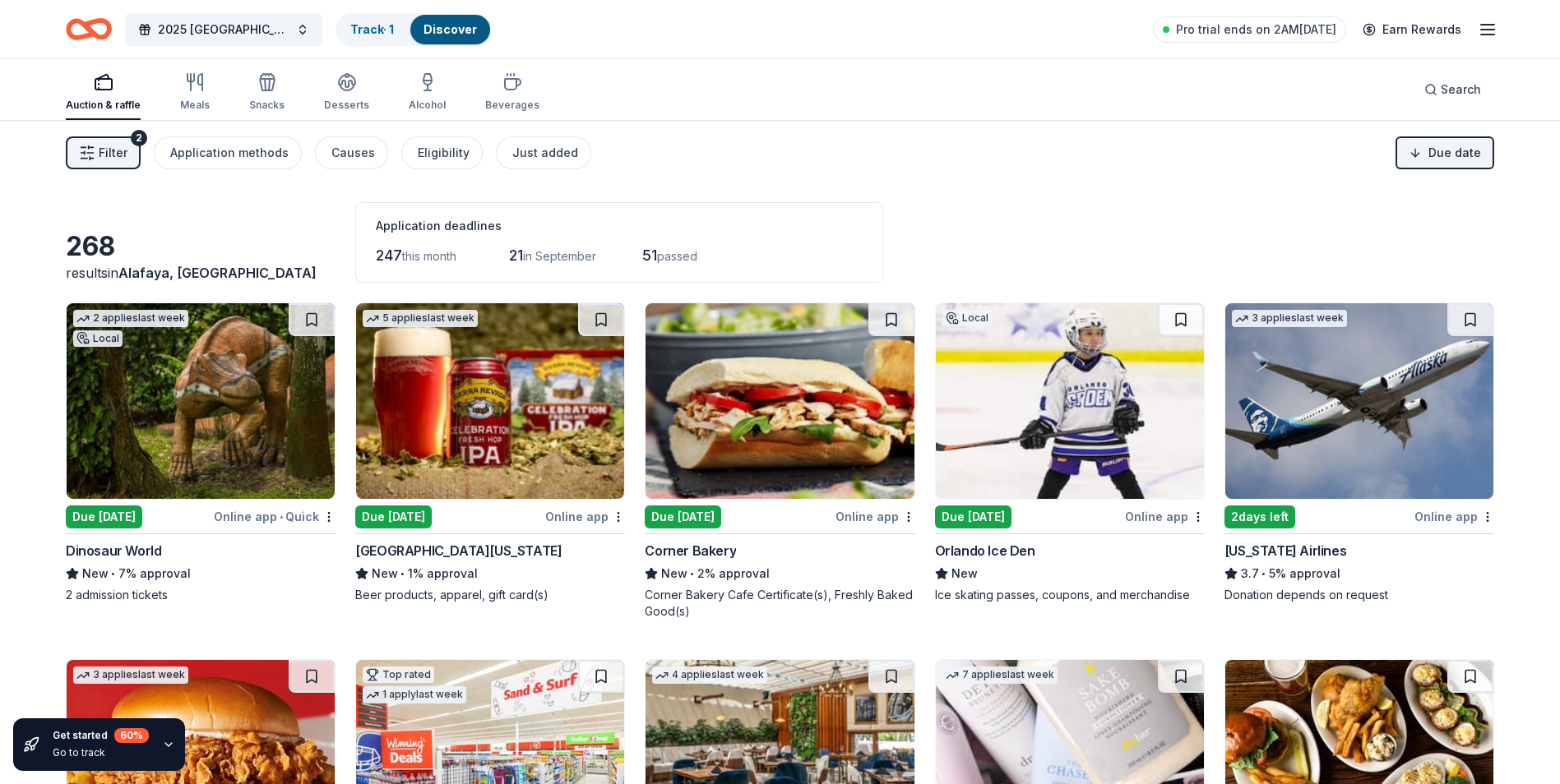
click at [125, 161] on span "Filter" at bounding box center [113, 153] width 28 height 20
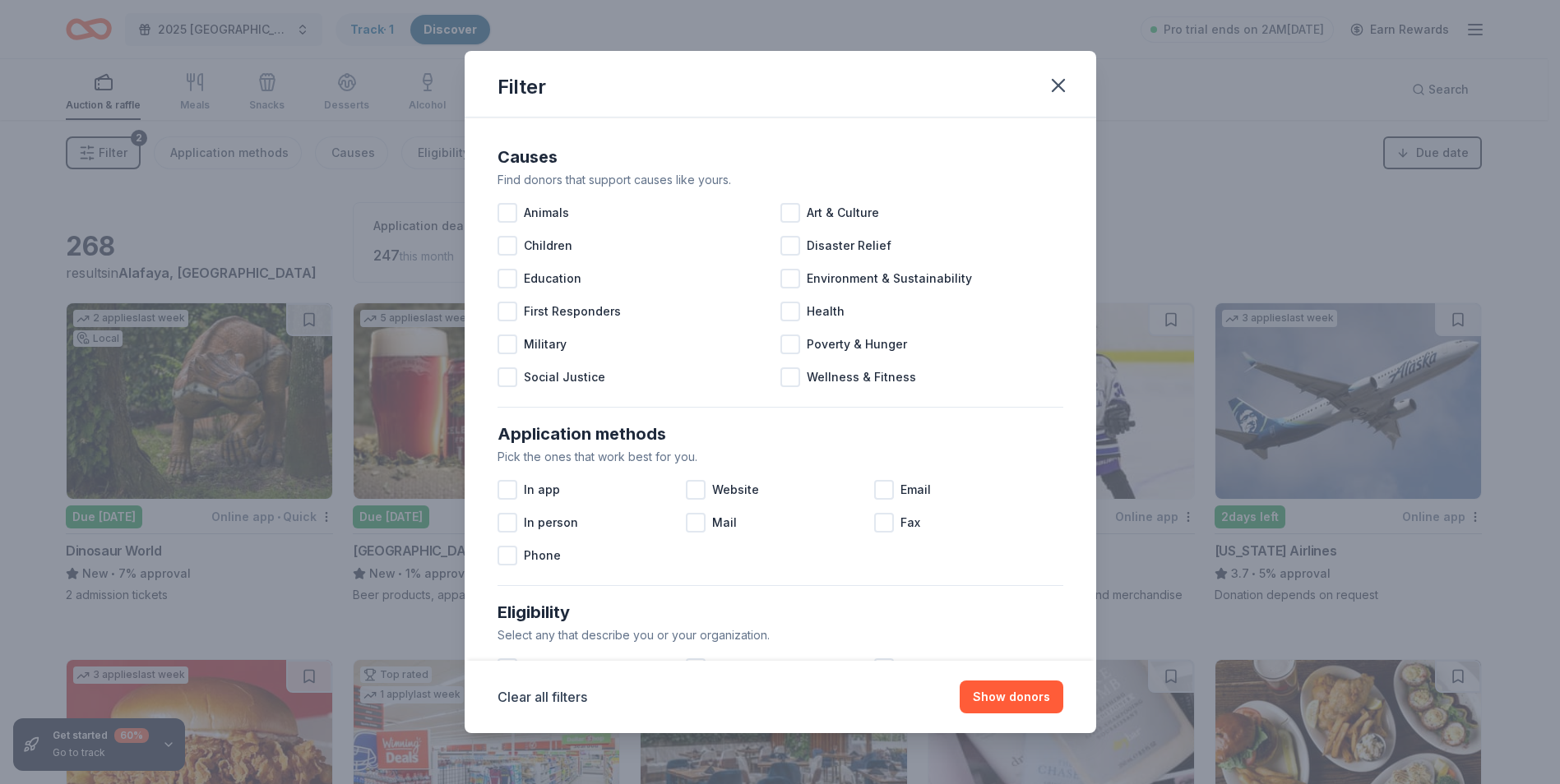
click at [125, 161] on div "Filter Causes Find donors that support causes like yours. Animals Art & Culture…" at bounding box center [780, 392] width 1560 height 784
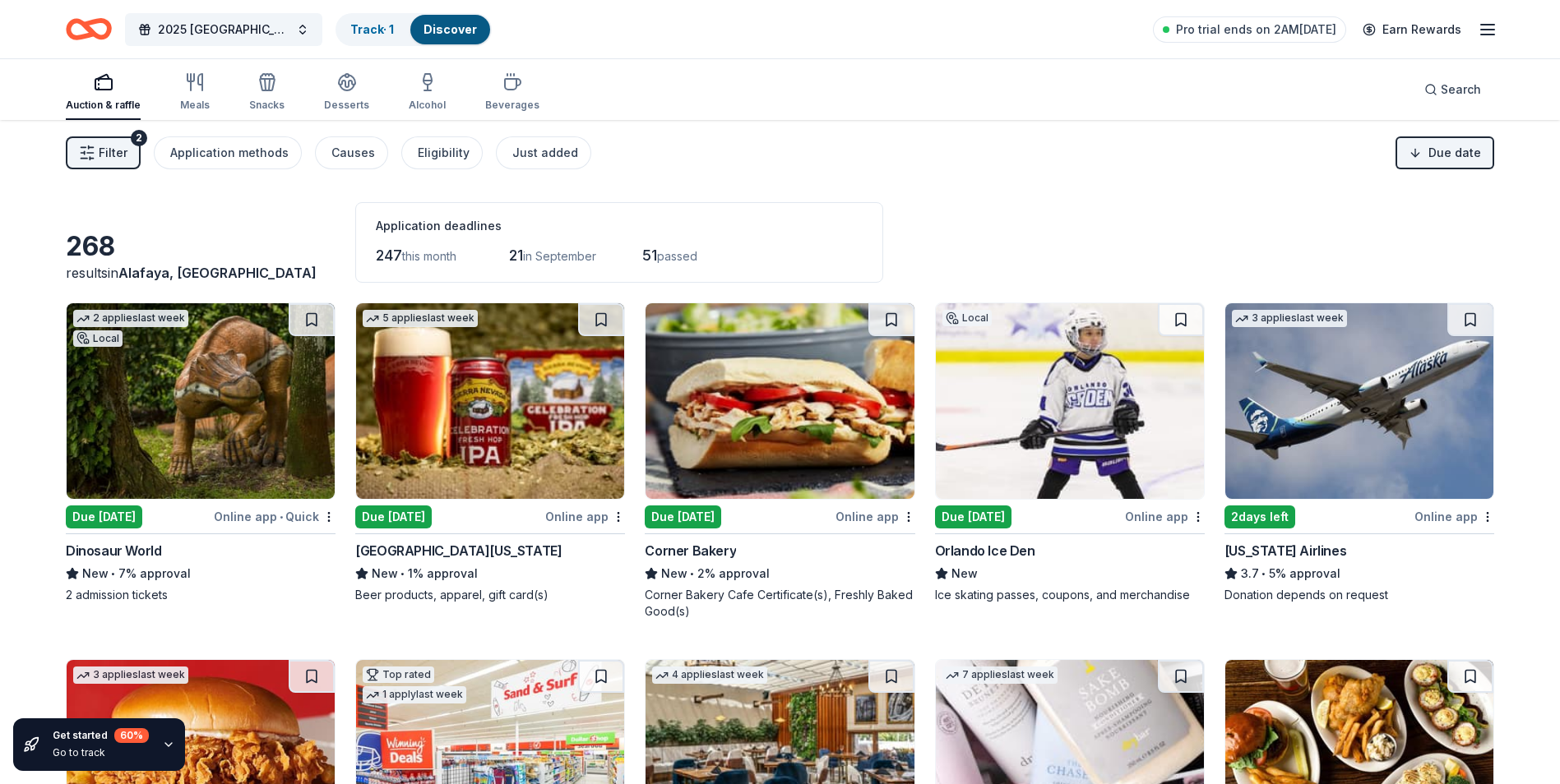
click at [125, 161] on span "Filter" at bounding box center [113, 153] width 28 height 20
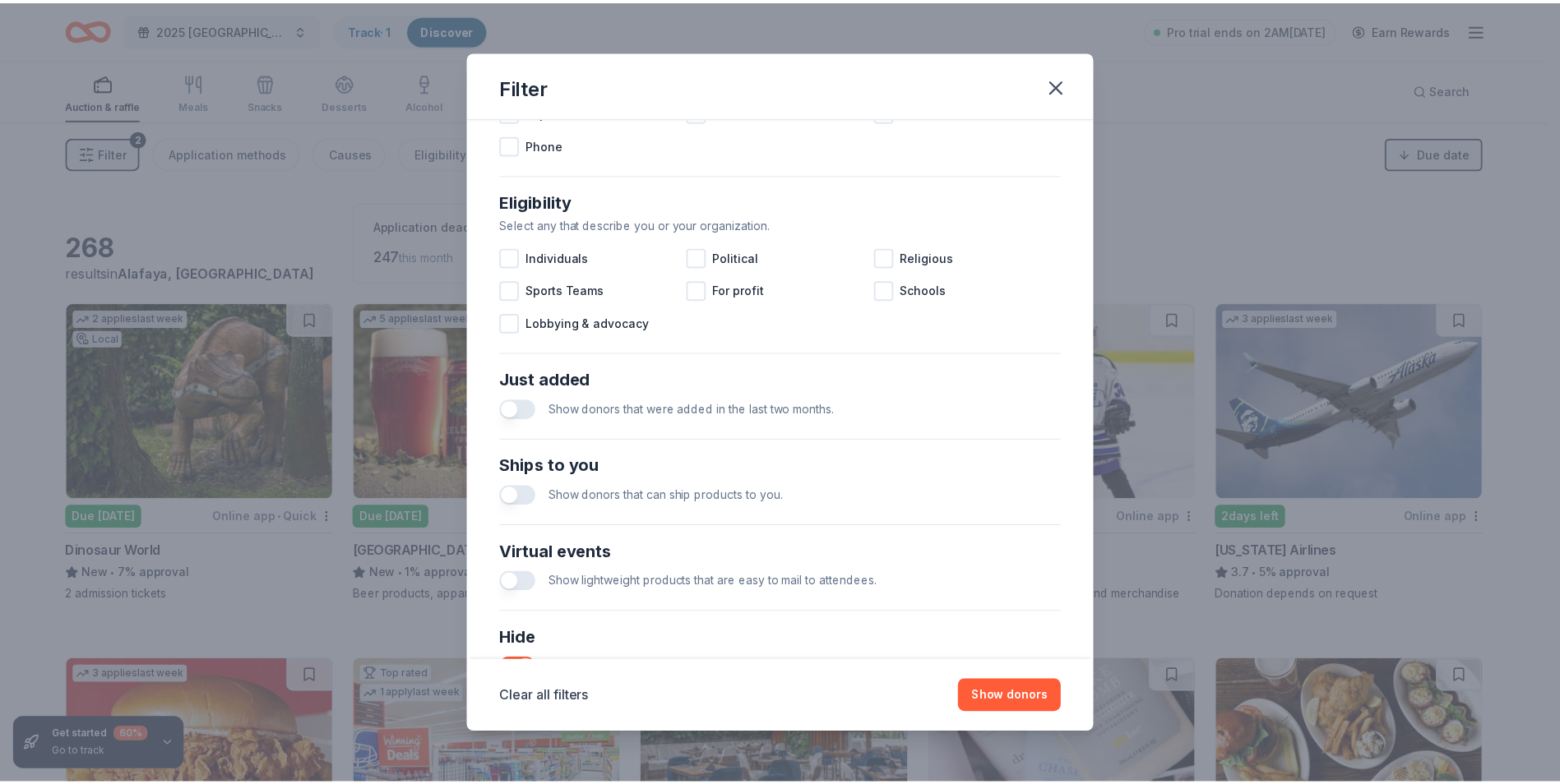
scroll to position [540, 0]
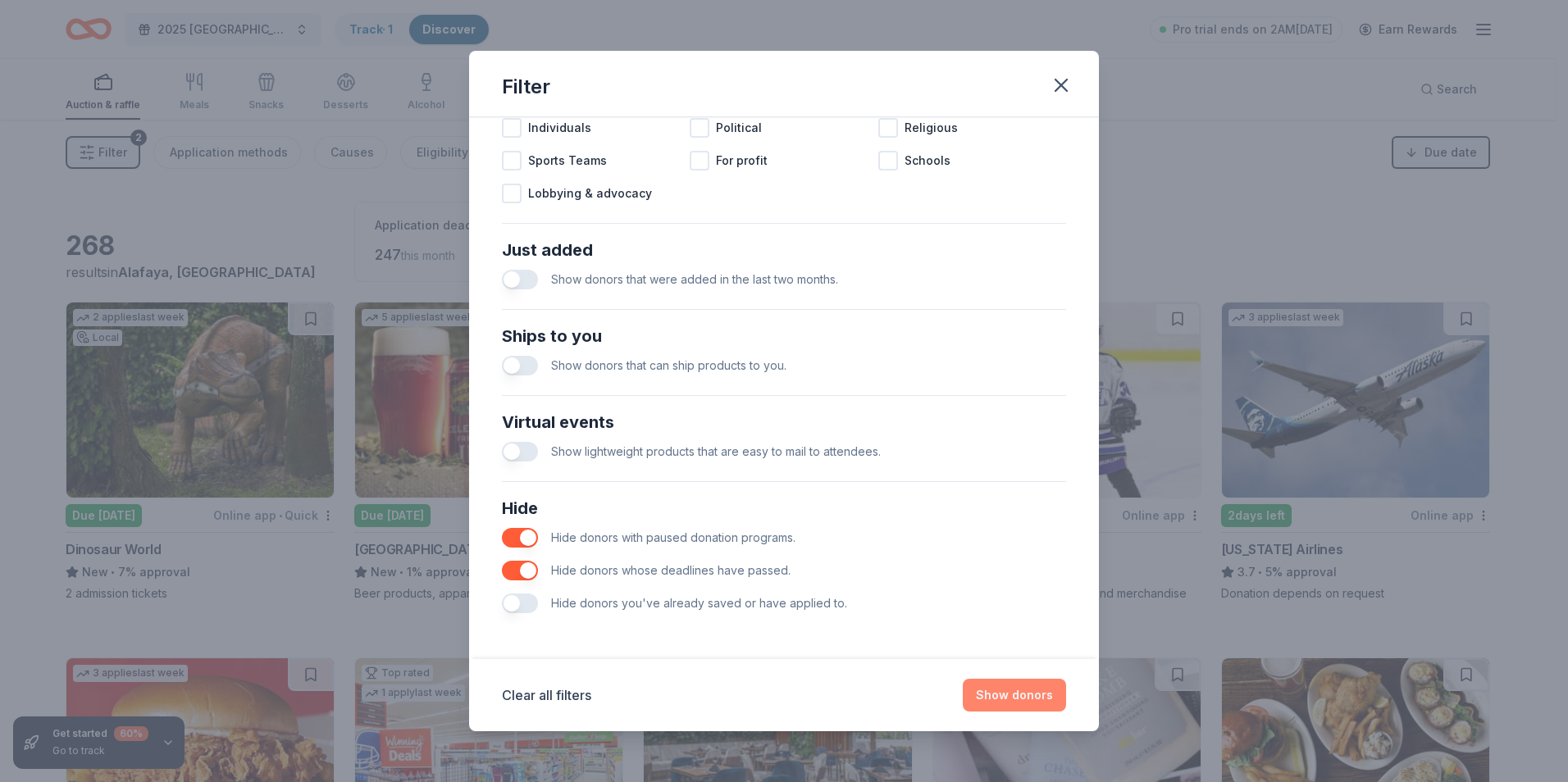
click at [998, 697] on button "Show donors" at bounding box center [1015, 695] width 104 height 33
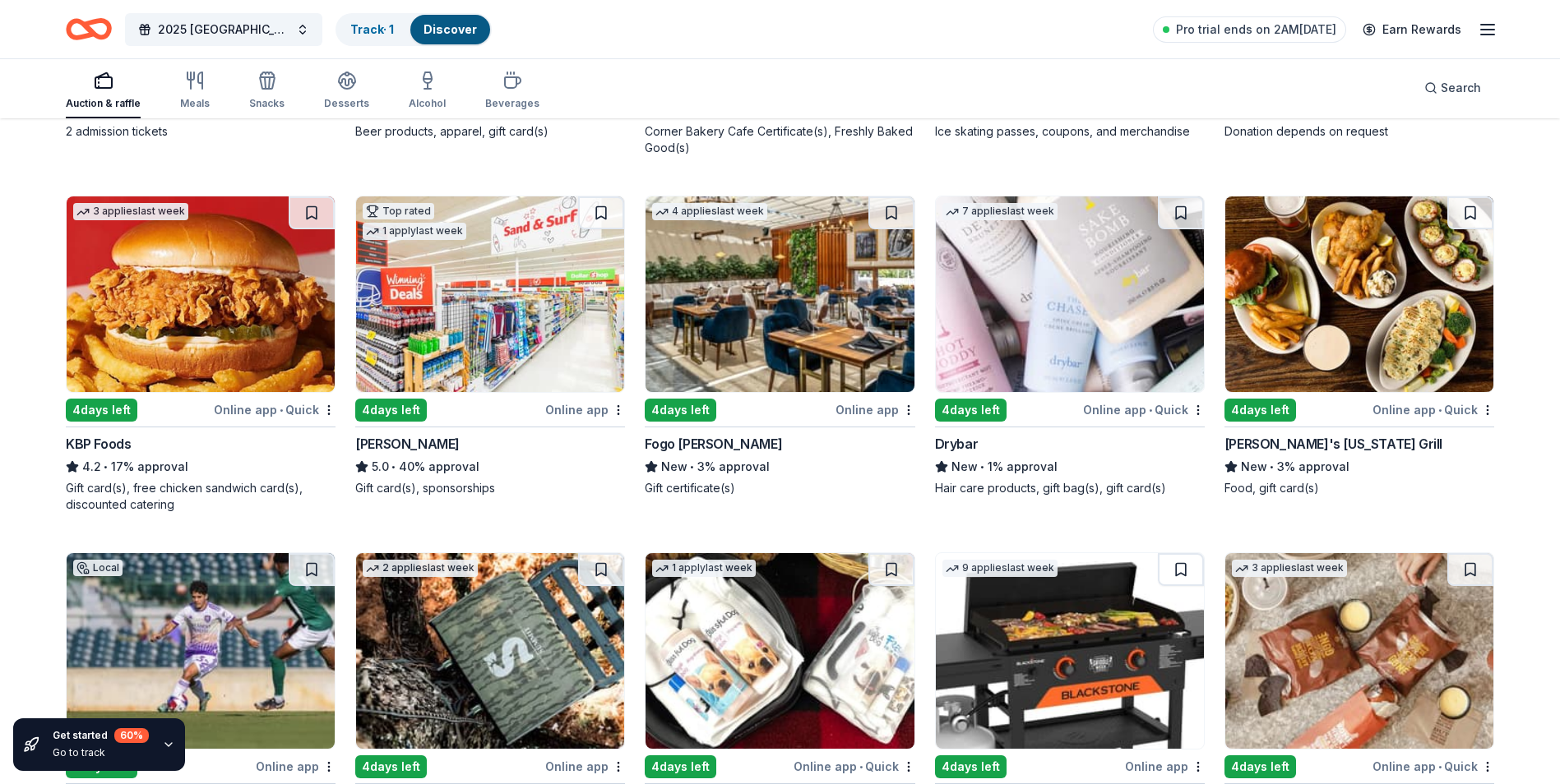
scroll to position [493, 0]
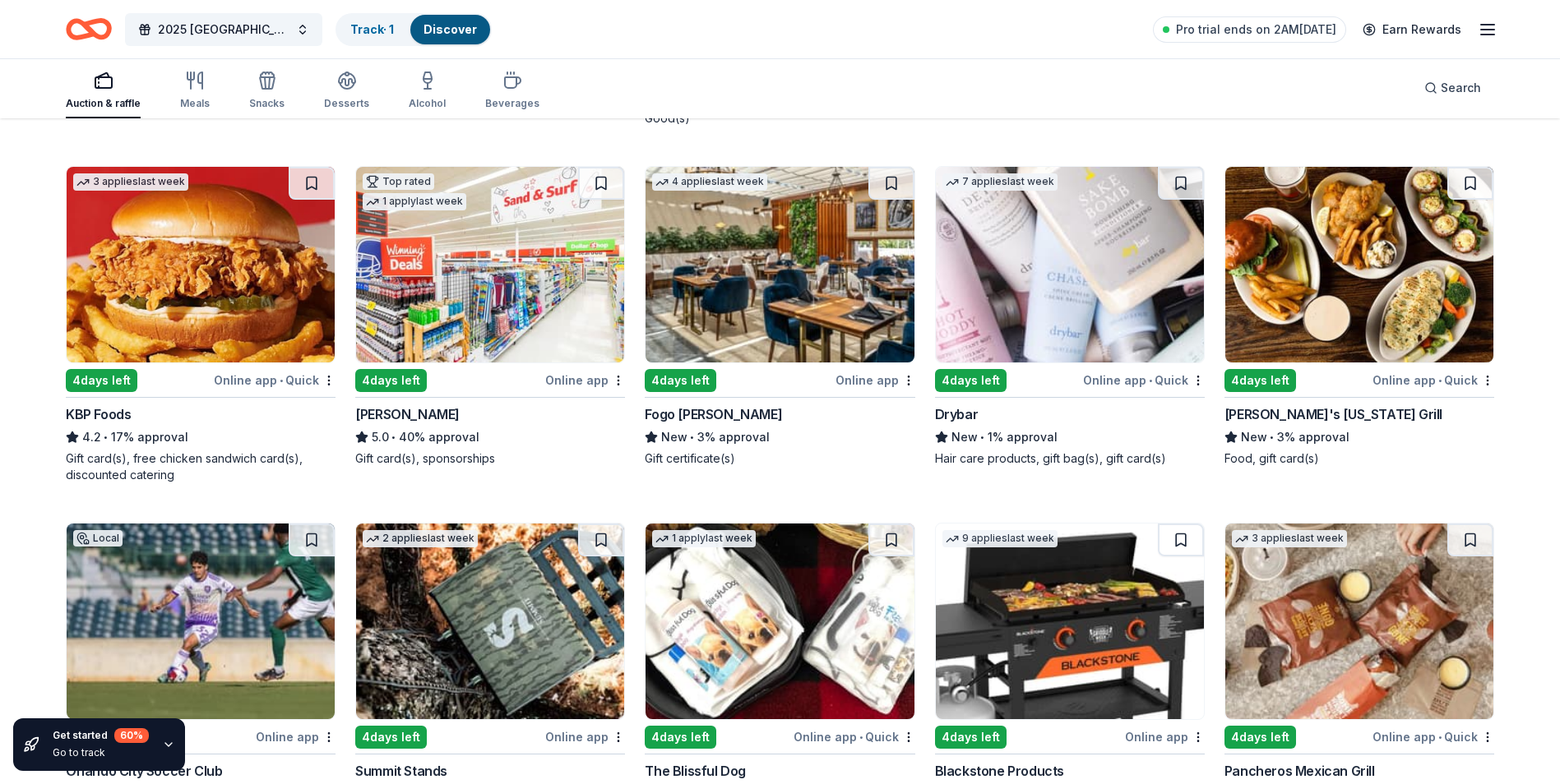
click at [217, 296] on img at bounding box center [200, 265] width 268 height 196
click at [810, 268] on img at bounding box center [779, 265] width 268 height 196
click at [1041, 298] on img at bounding box center [1069, 265] width 268 height 196
click at [1356, 294] on img at bounding box center [1359, 265] width 268 height 196
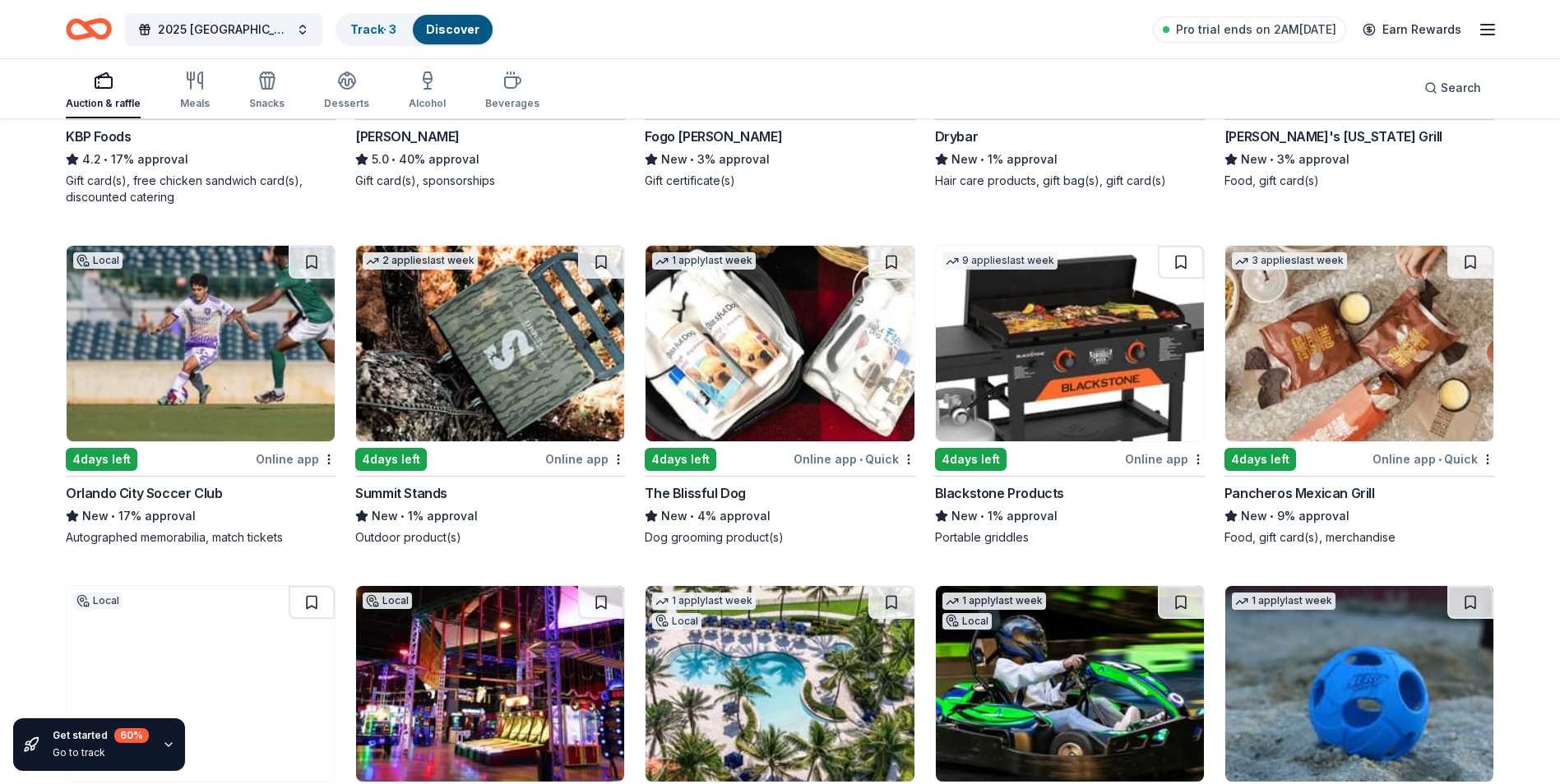
scroll to position [822, 0]
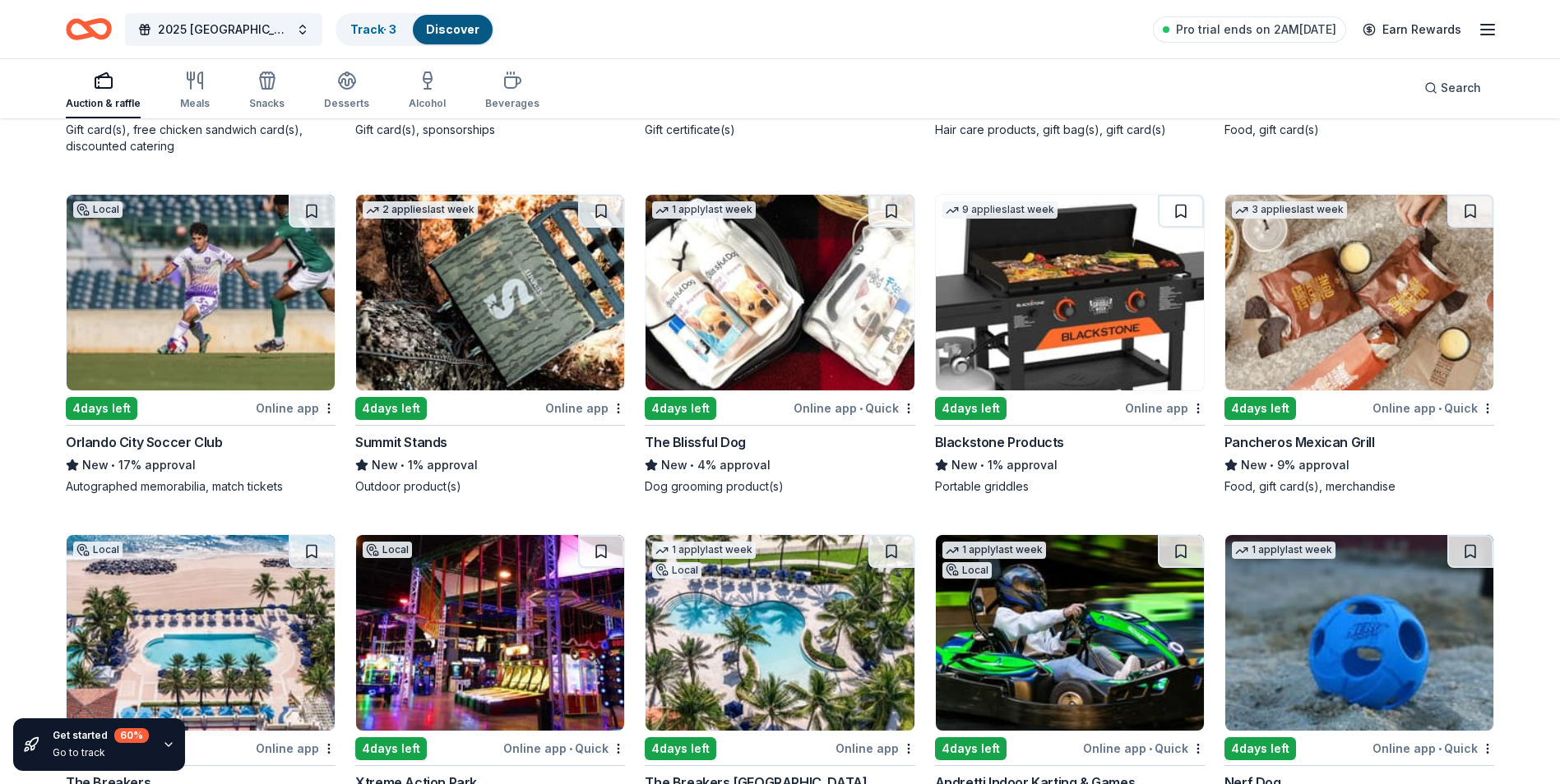
click at [523, 322] on img at bounding box center [489, 293] width 268 height 196
click at [807, 342] on img at bounding box center [779, 293] width 268 height 196
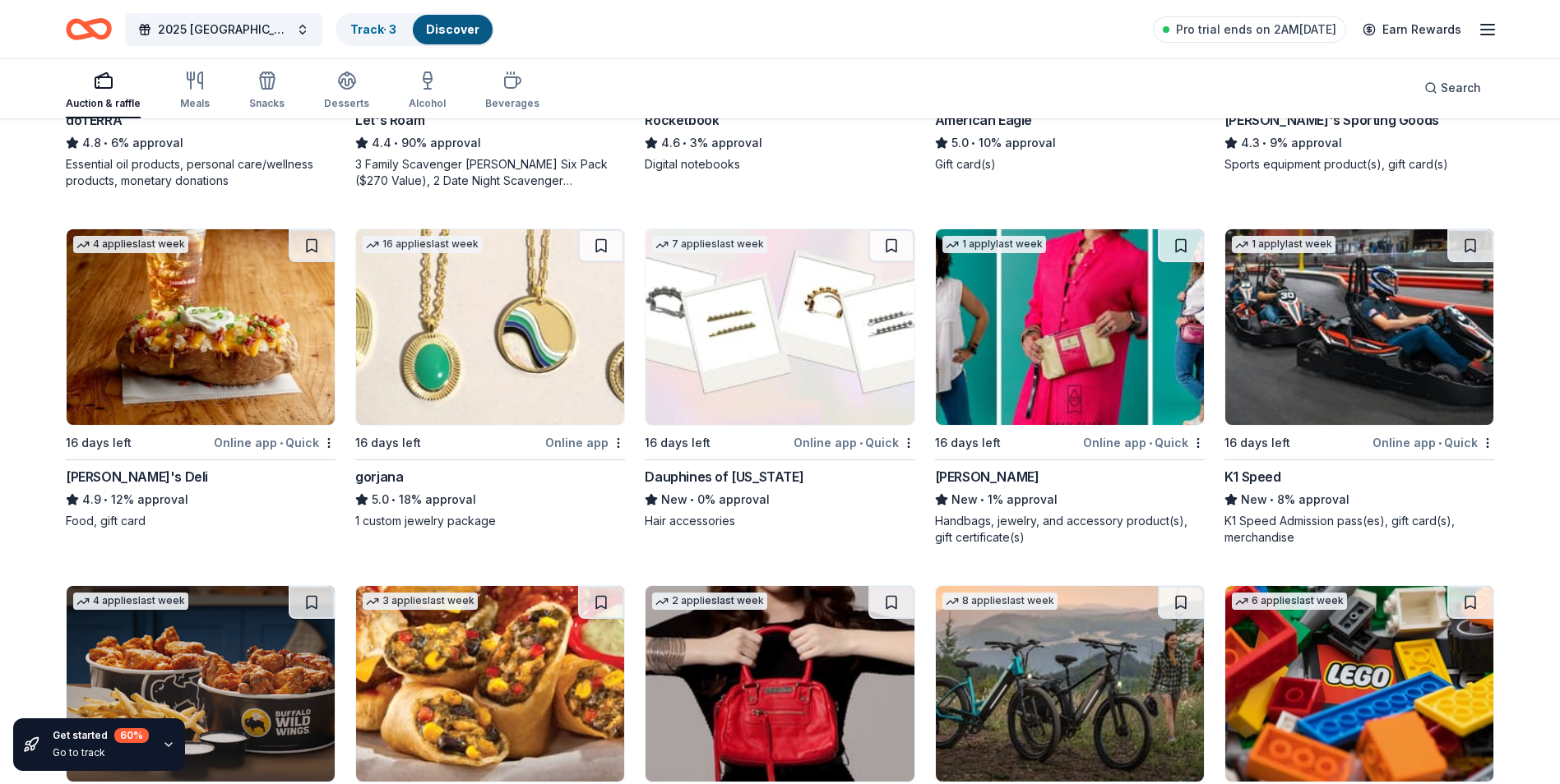
scroll to position [3604, 0]
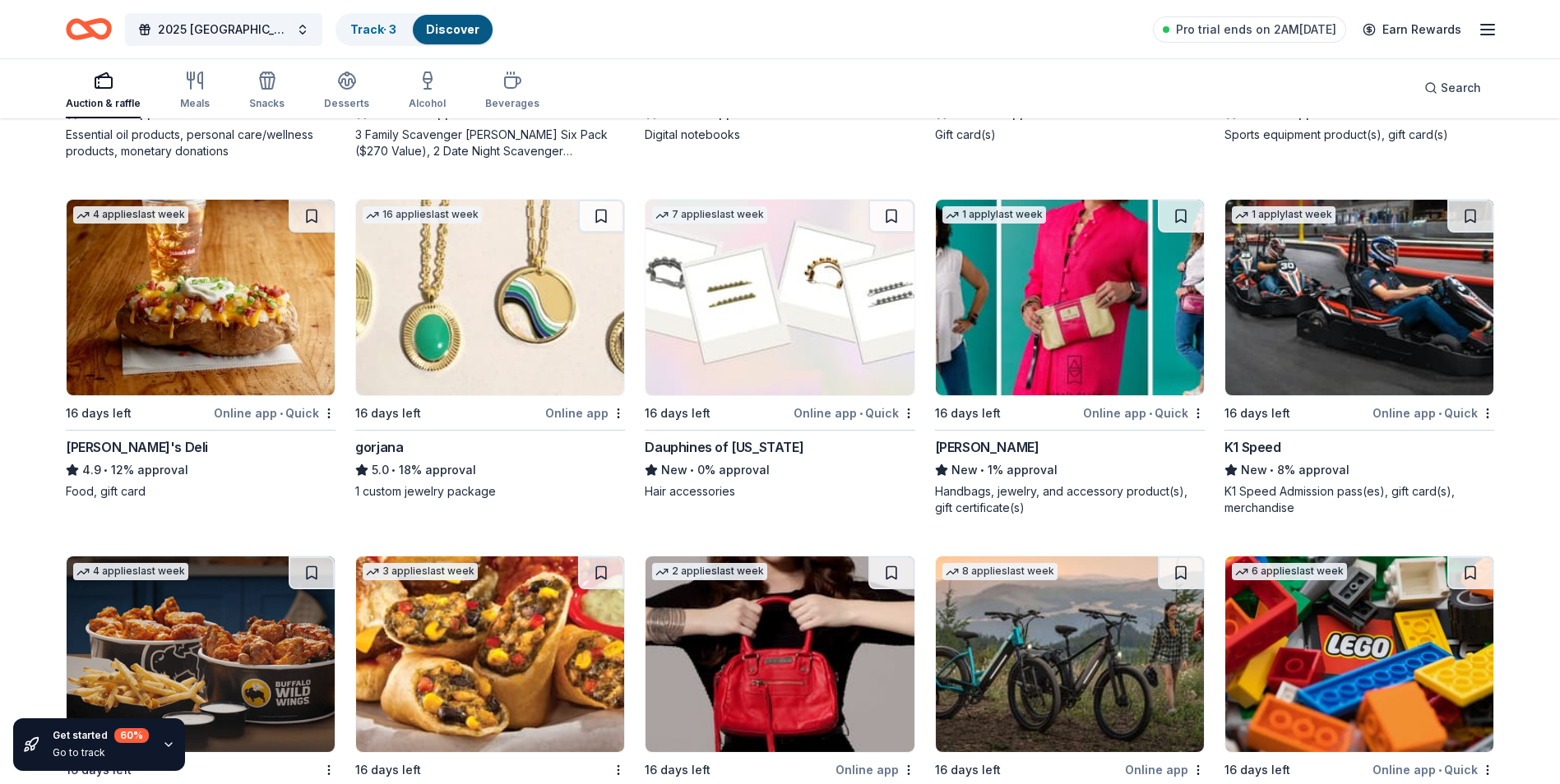
click at [817, 347] on img at bounding box center [779, 298] width 268 height 196
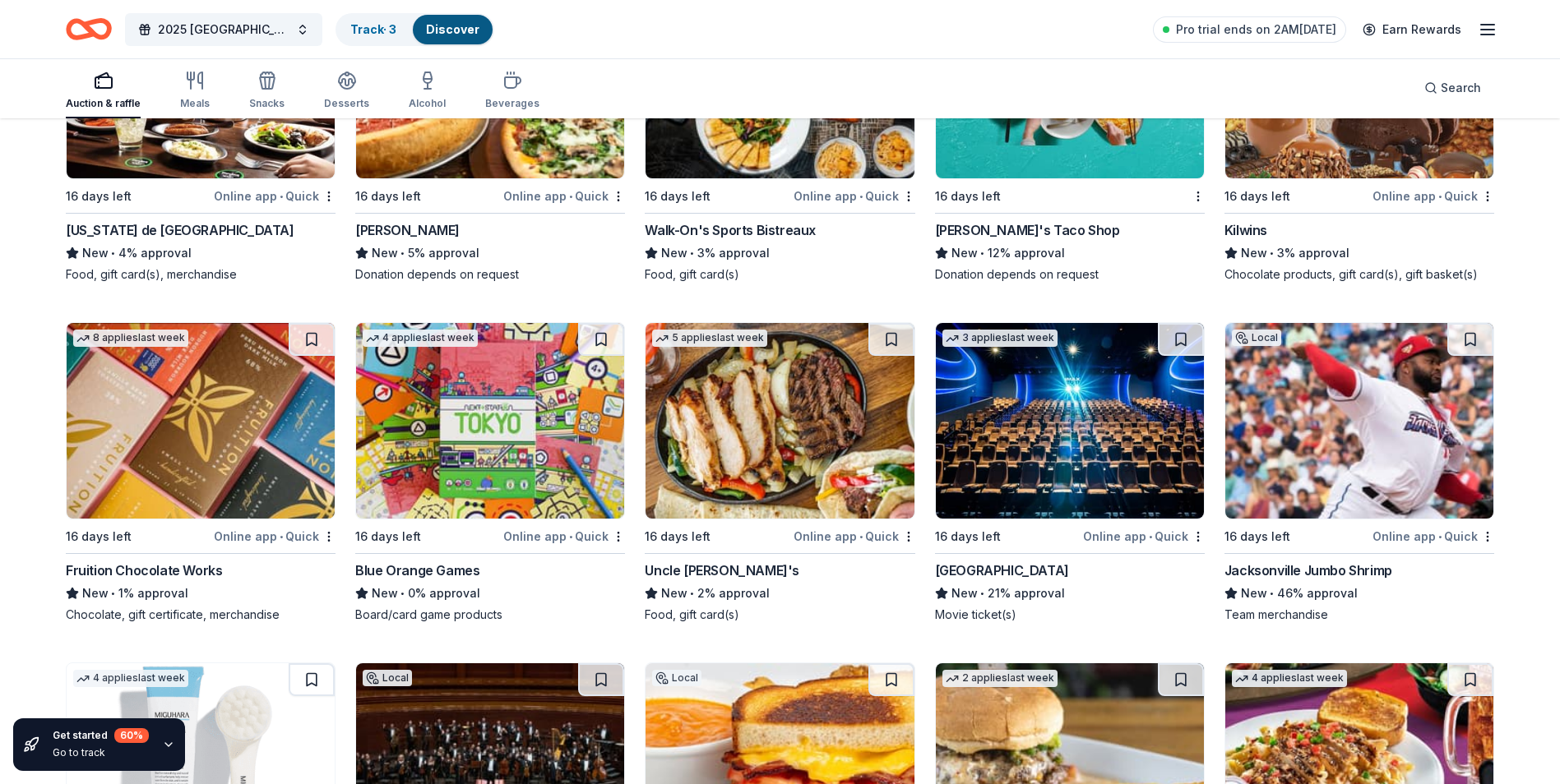
scroll to position [7008, 0]
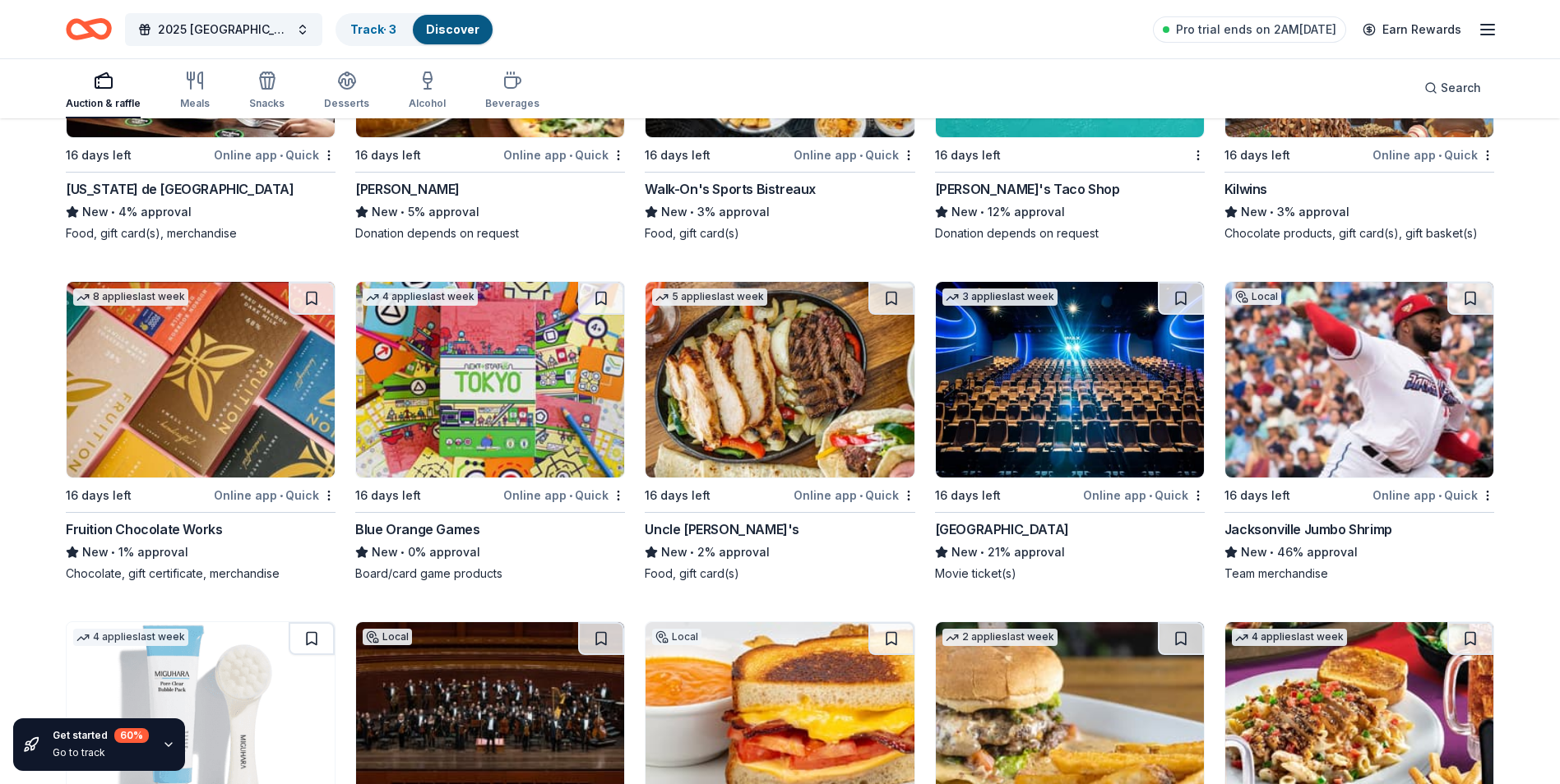
click at [239, 426] on img at bounding box center [200, 380] width 268 height 196
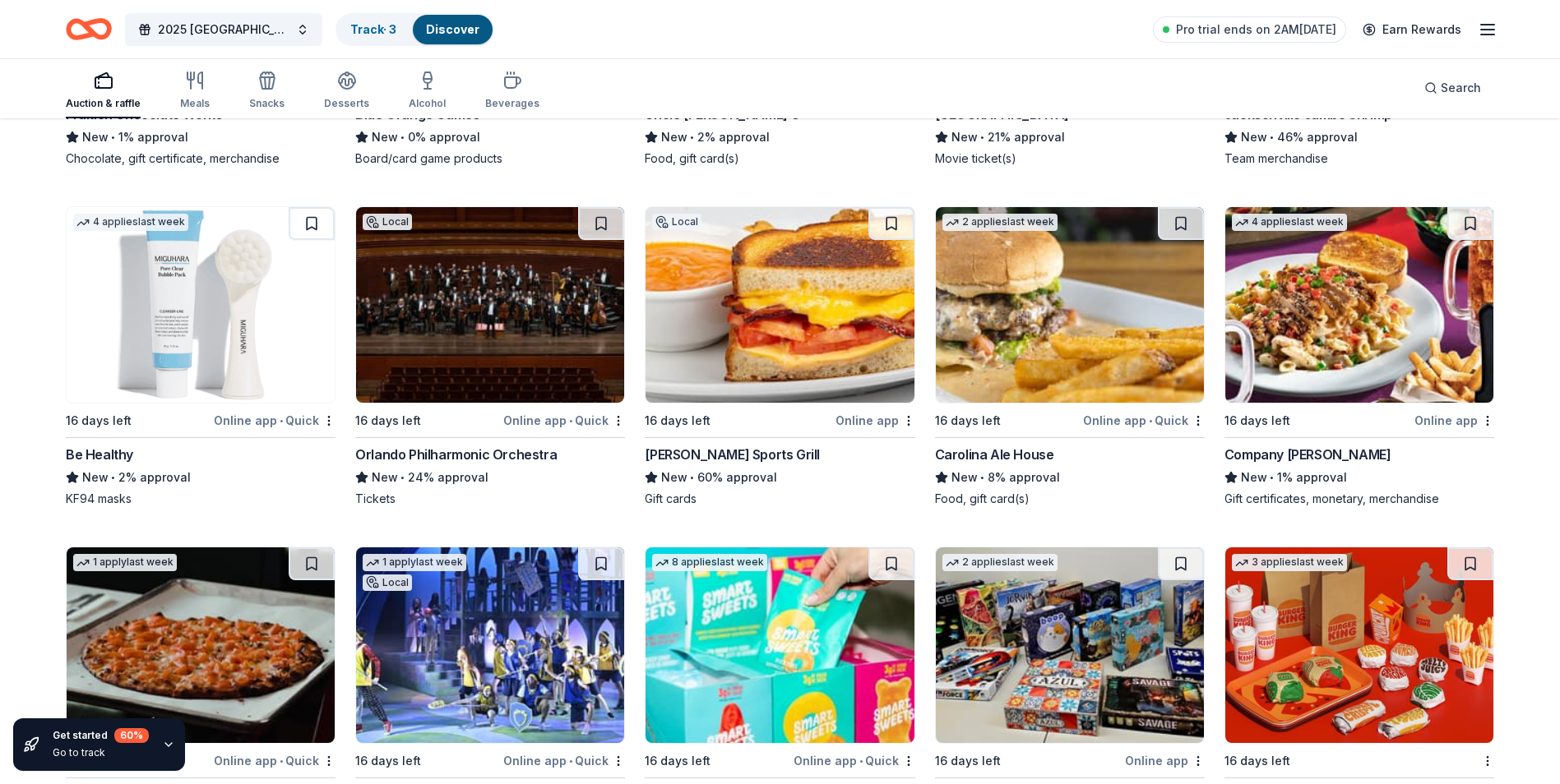
scroll to position [7441, 0]
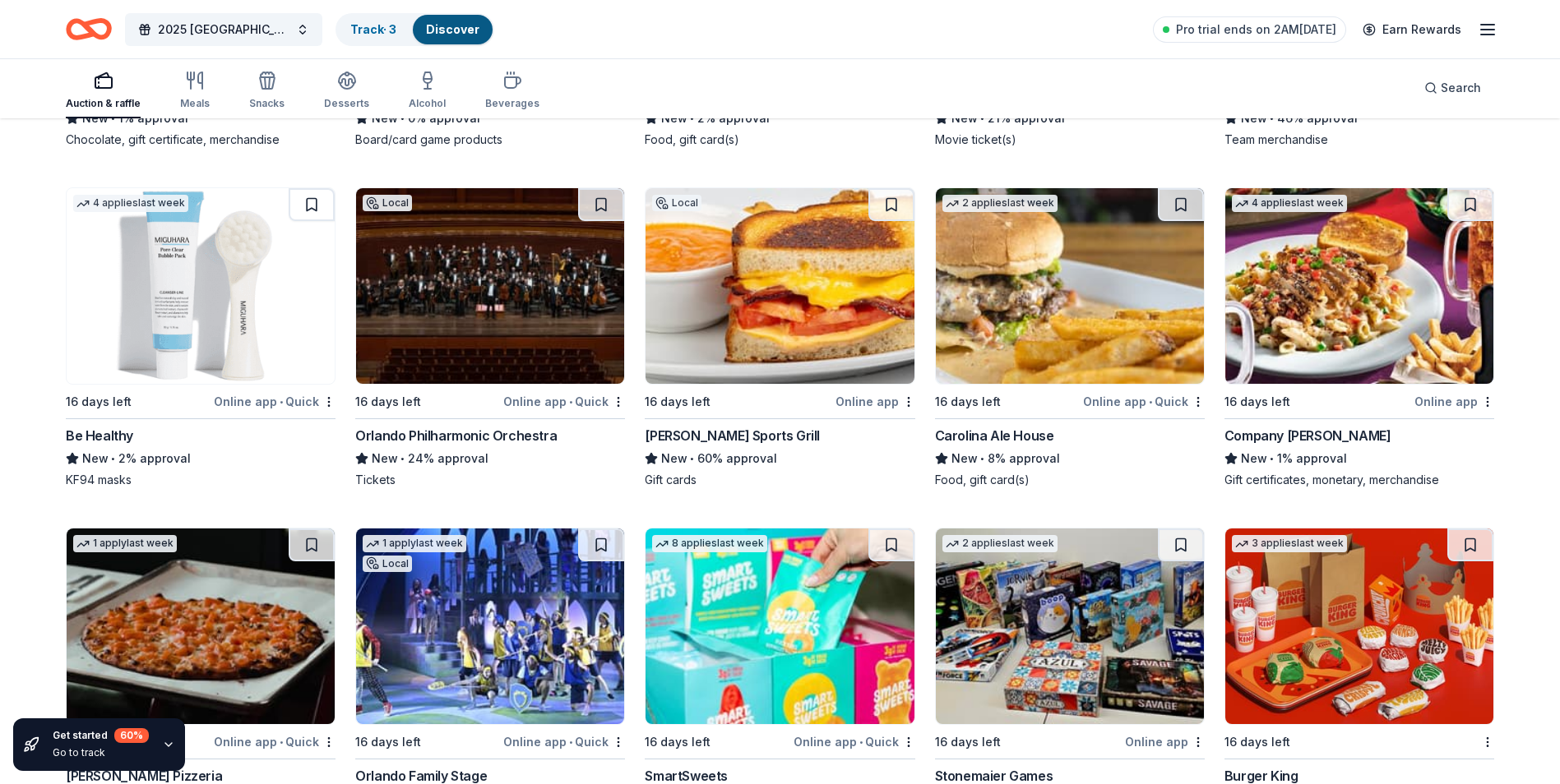
click at [777, 318] on img at bounding box center [779, 286] width 268 height 196
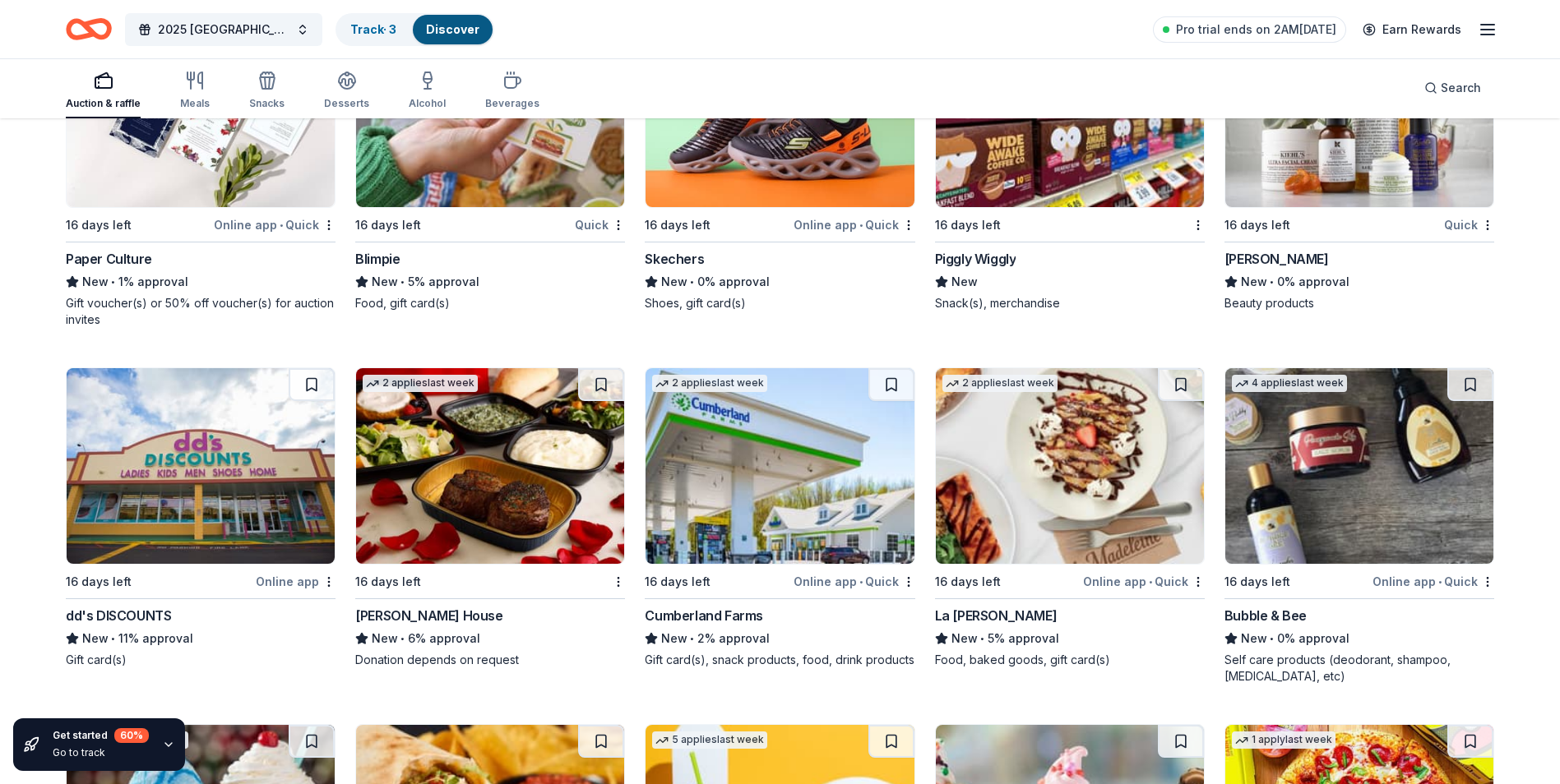
scroll to position [8999, 0]
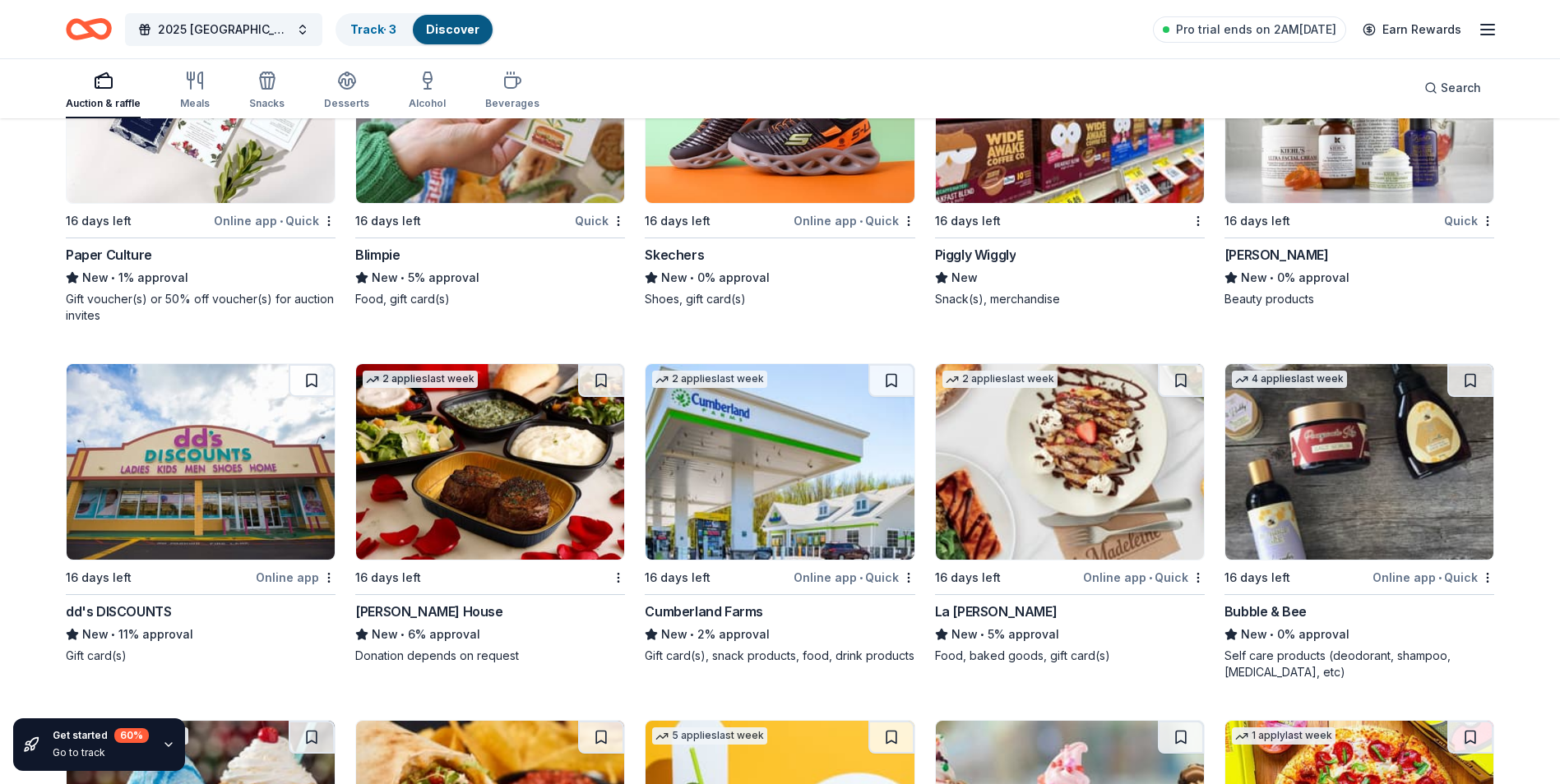
click at [1053, 166] on img at bounding box center [1069, 106] width 268 height 196
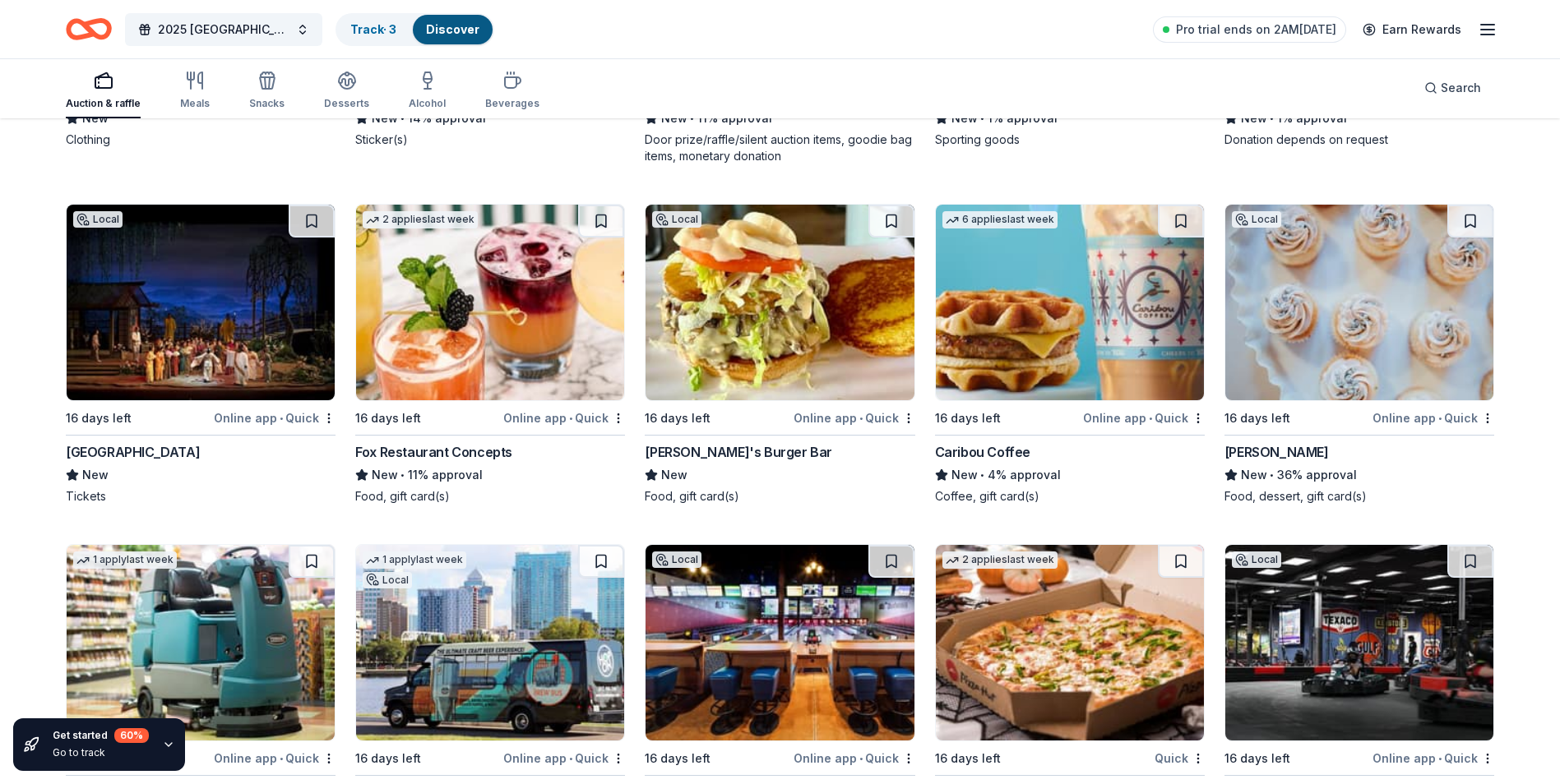
scroll to position [13313, 0]
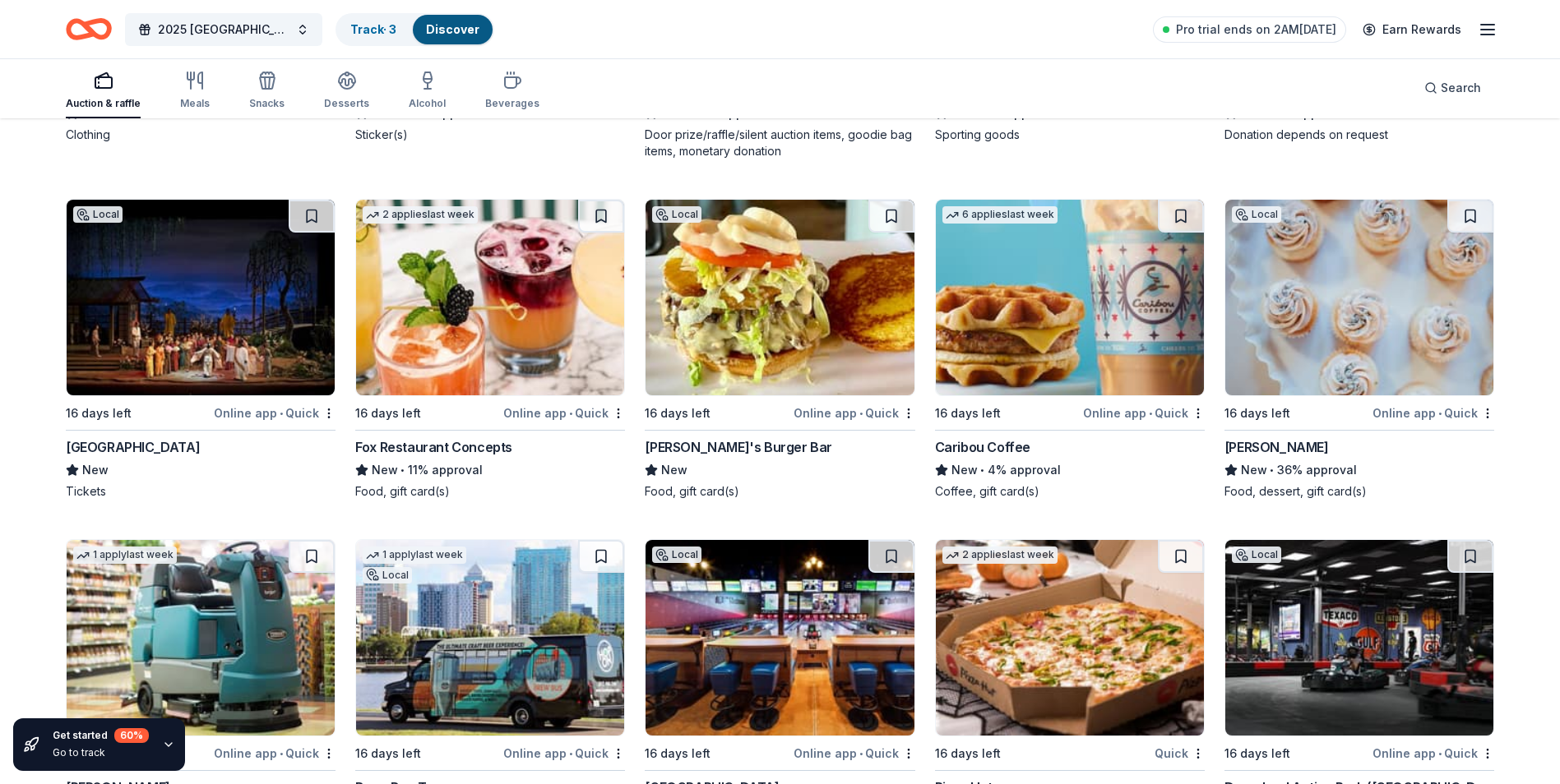
click at [507, 342] on img at bounding box center [489, 298] width 268 height 196
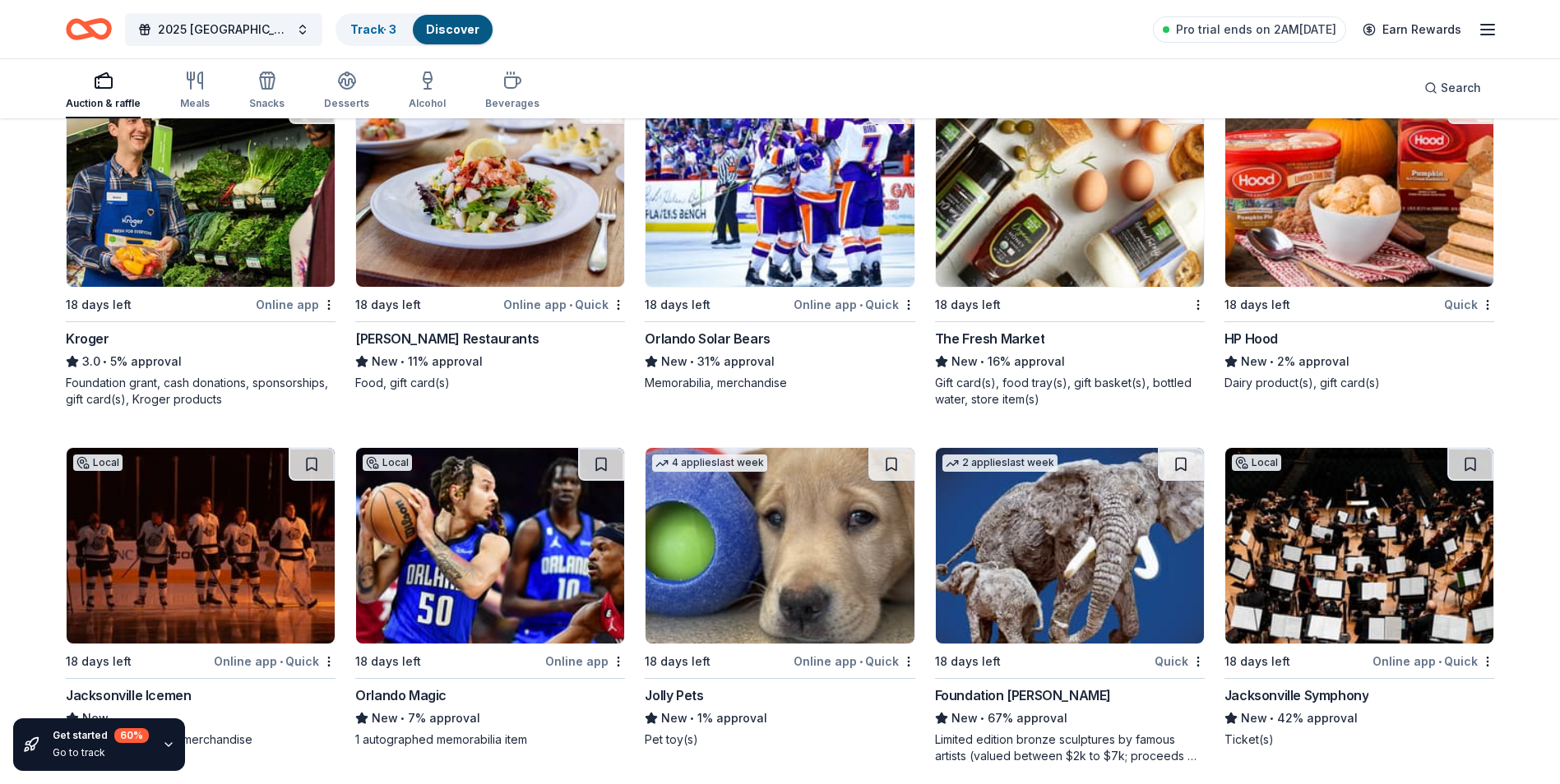
scroll to position [16551, 0]
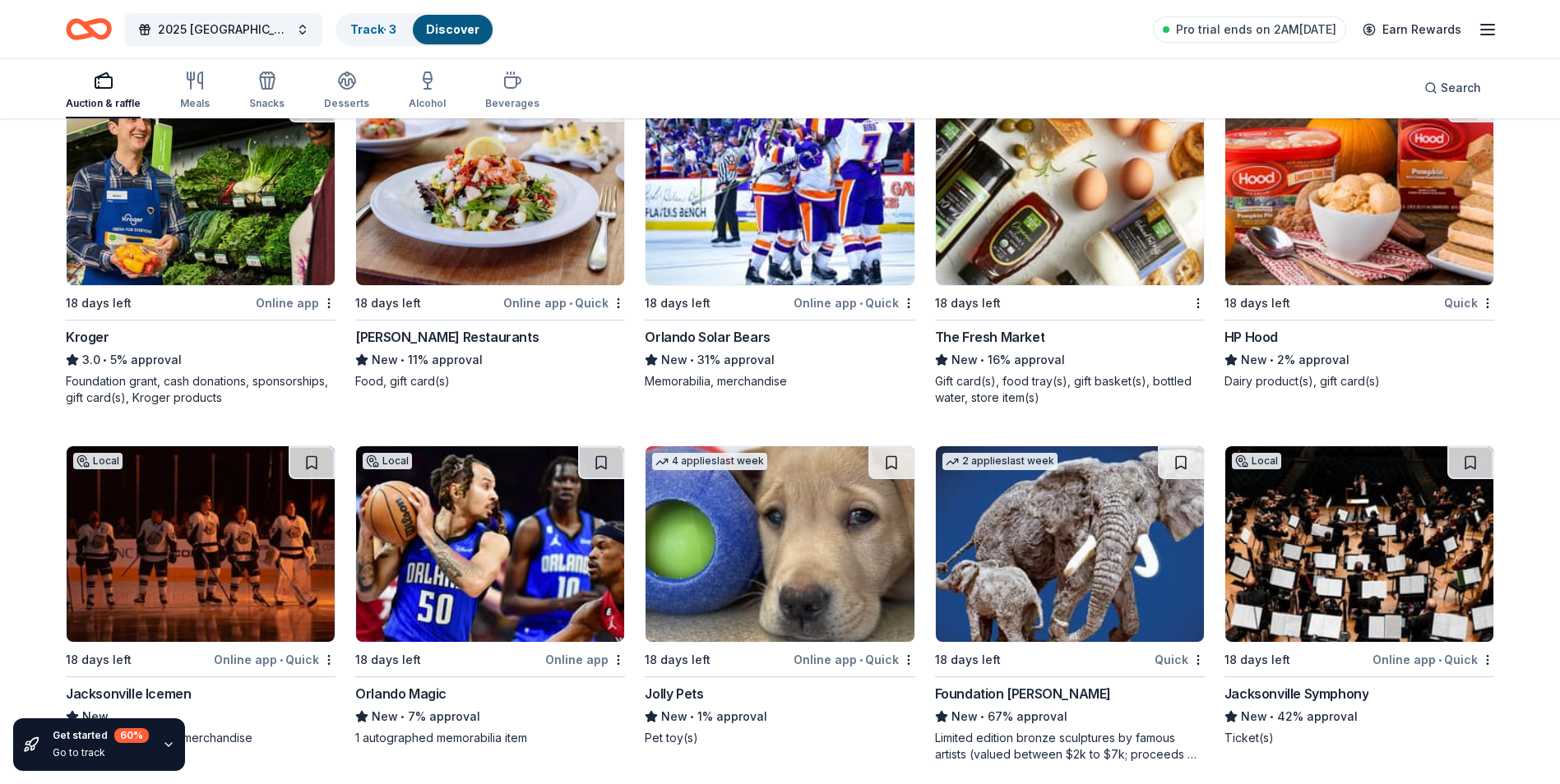
click at [1073, 199] on img at bounding box center [1069, 187] width 268 height 196
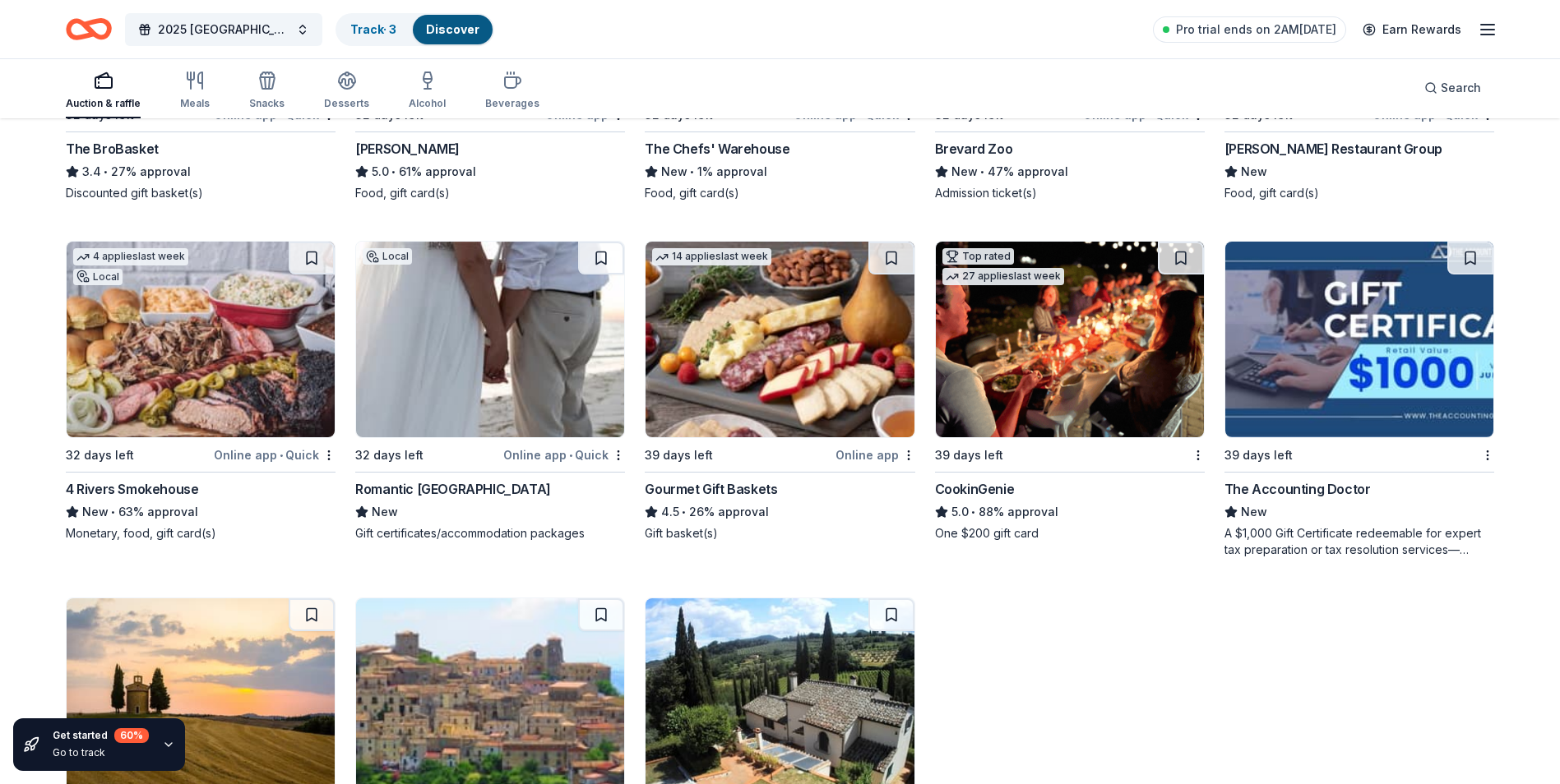
scroll to position [18083, 0]
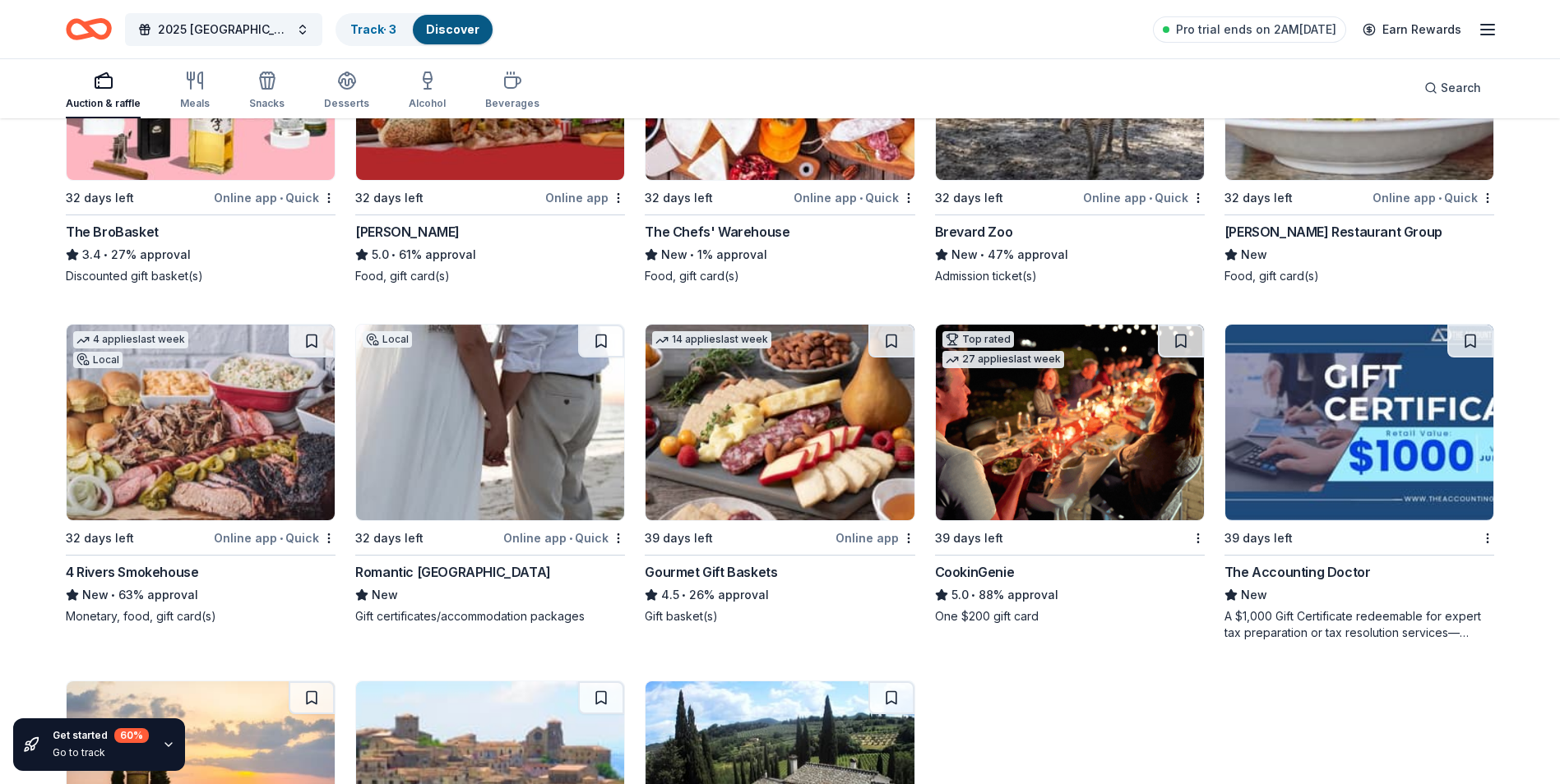
click at [1050, 441] on img at bounding box center [1069, 422] width 268 height 196
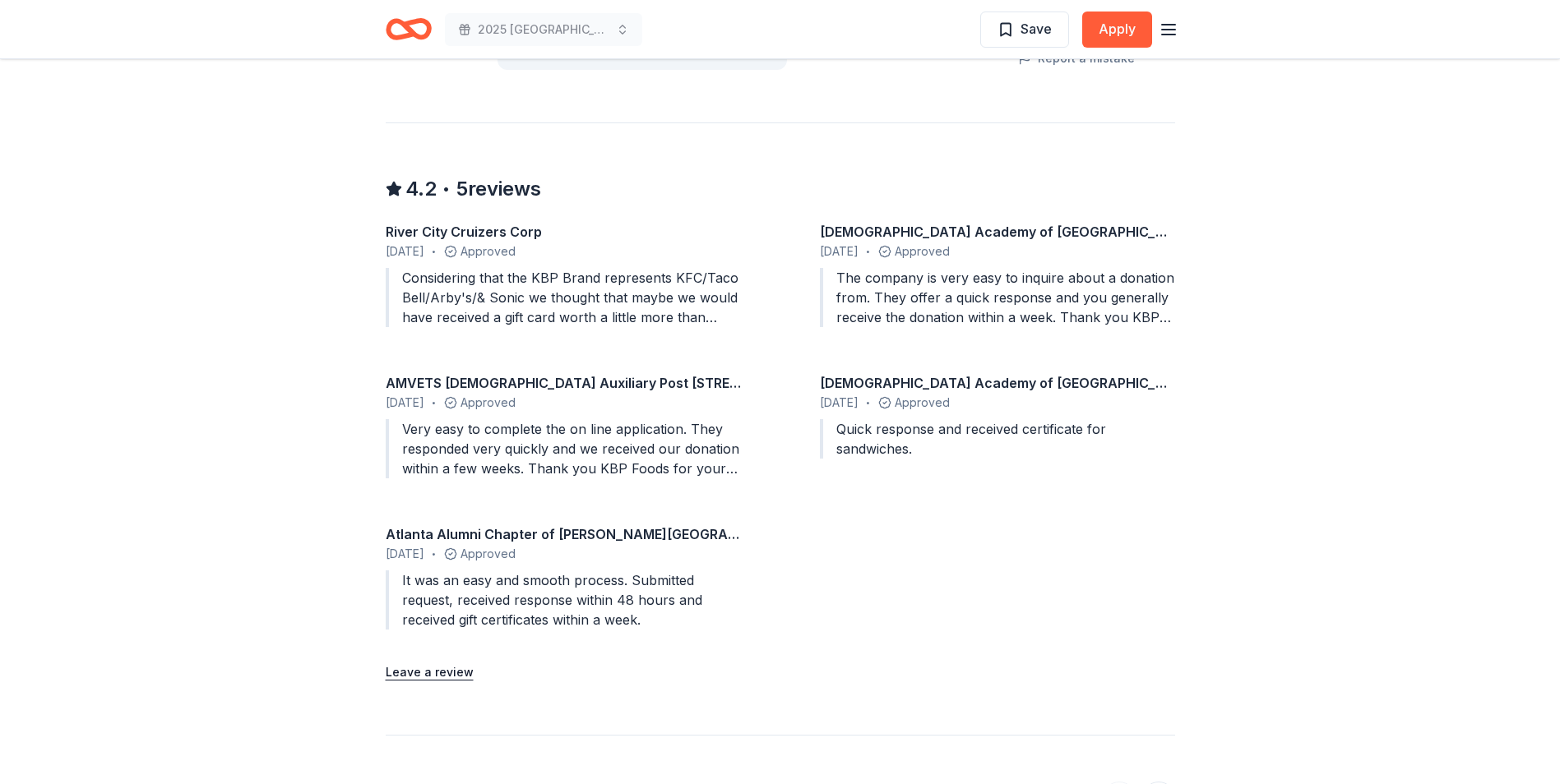
scroll to position [1561, 0]
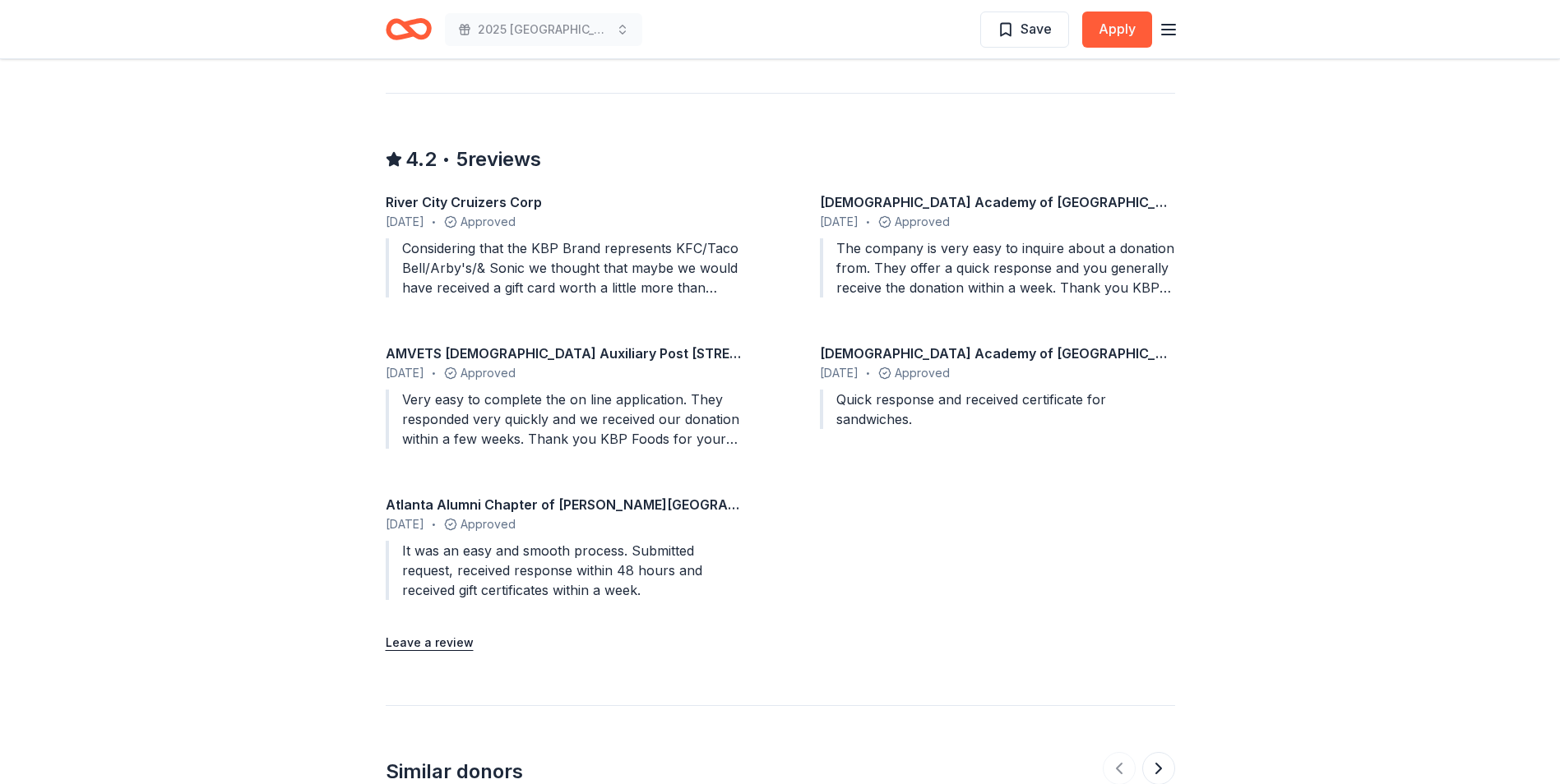
click at [728, 284] on div "Considering that the KBP Brand represents KFC/Taco Bell/Arby's/& Sonic we thoug…" at bounding box center [563, 268] width 355 height 59
click at [642, 276] on div "Considering that the KBP Brand represents KFC/Taco Bell/Arby's/& Sonic we thoug…" at bounding box center [563, 268] width 355 height 59
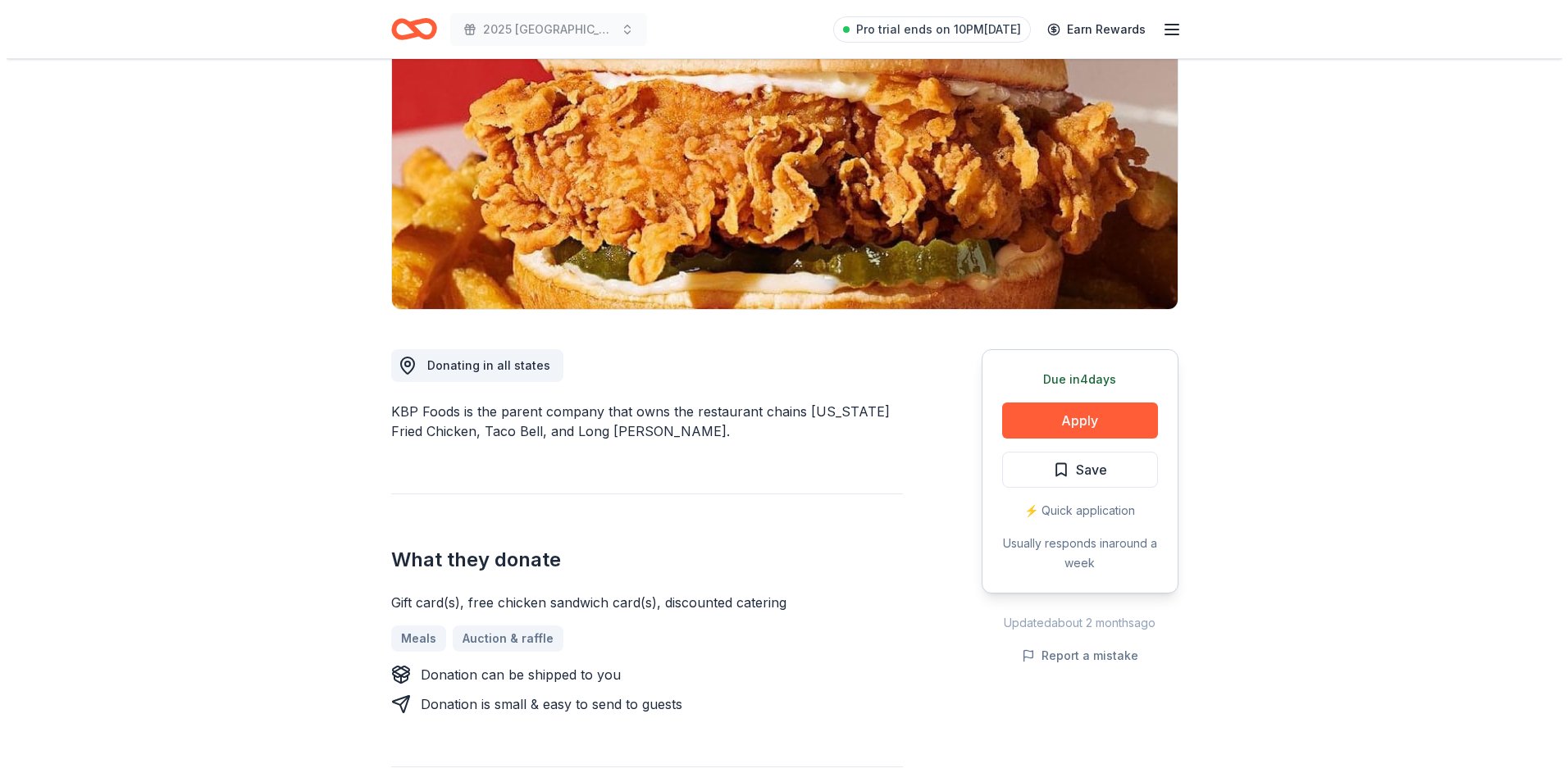
scroll to position [246, 0]
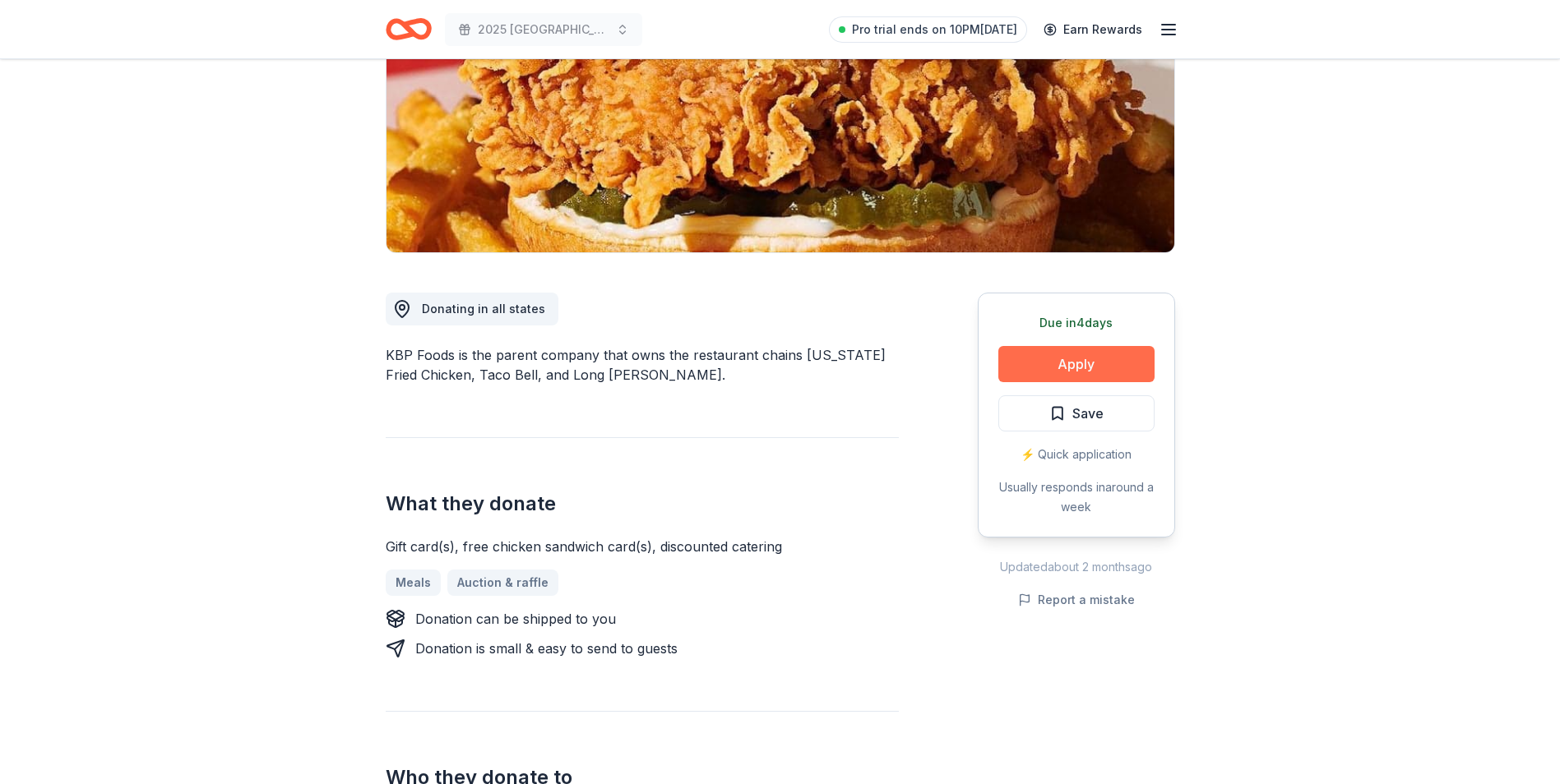
click at [1070, 369] on button "Apply" at bounding box center [1076, 364] width 156 height 36
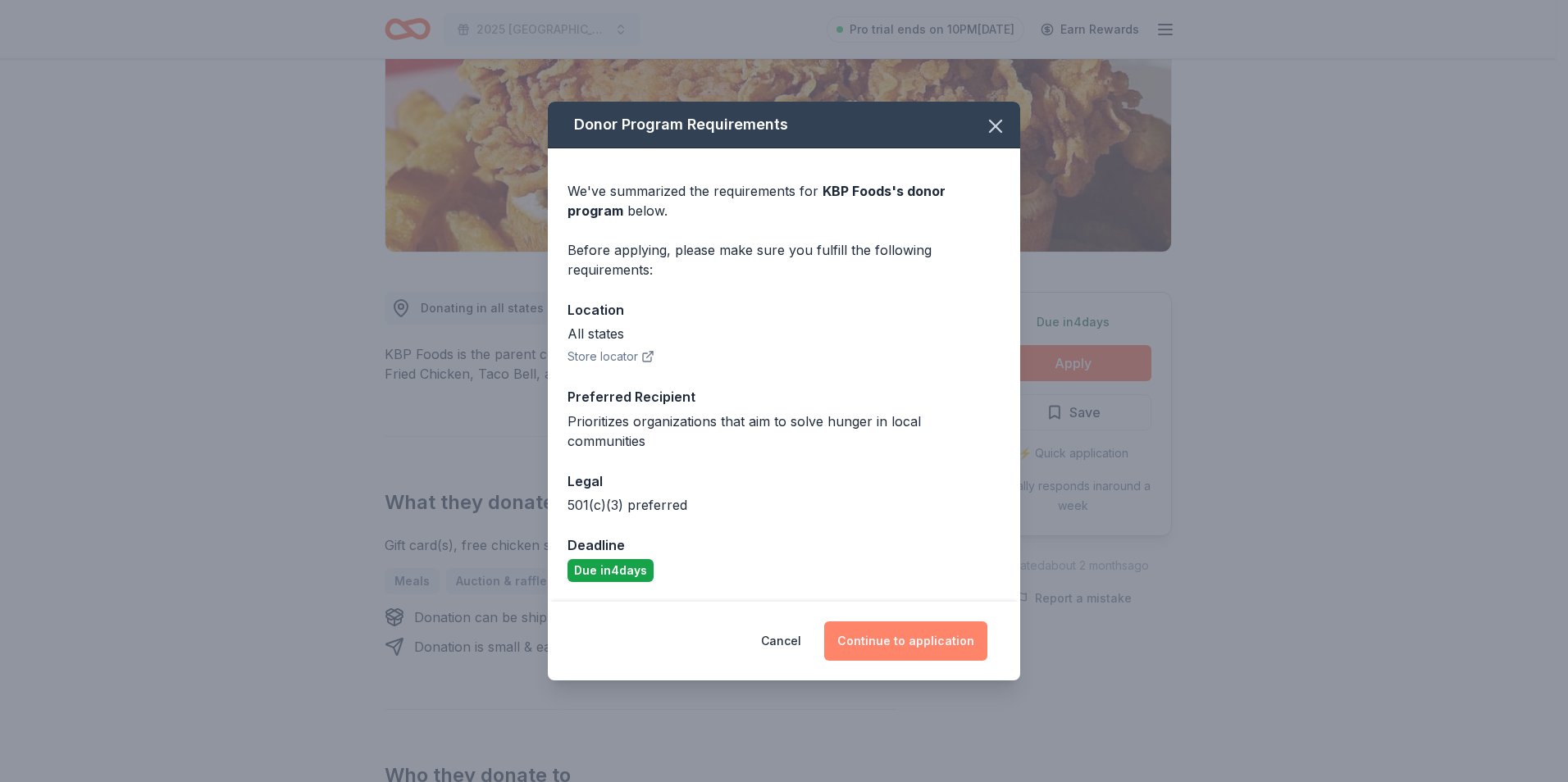
click at [915, 628] on button "Continue to application" at bounding box center [905, 641] width 163 height 39
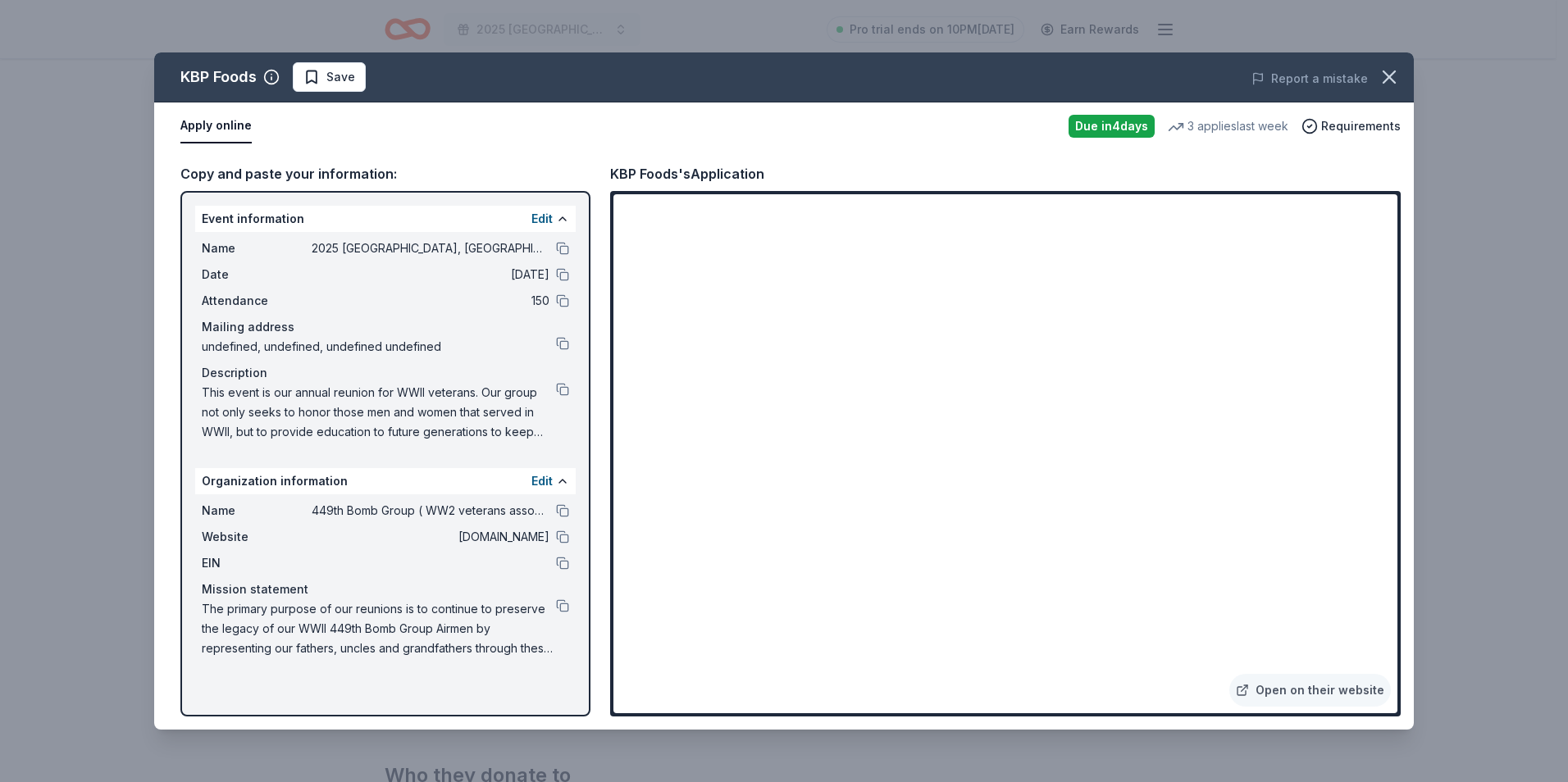
click at [317, 78] on span "Save" at bounding box center [328, 77] width 52 height 20
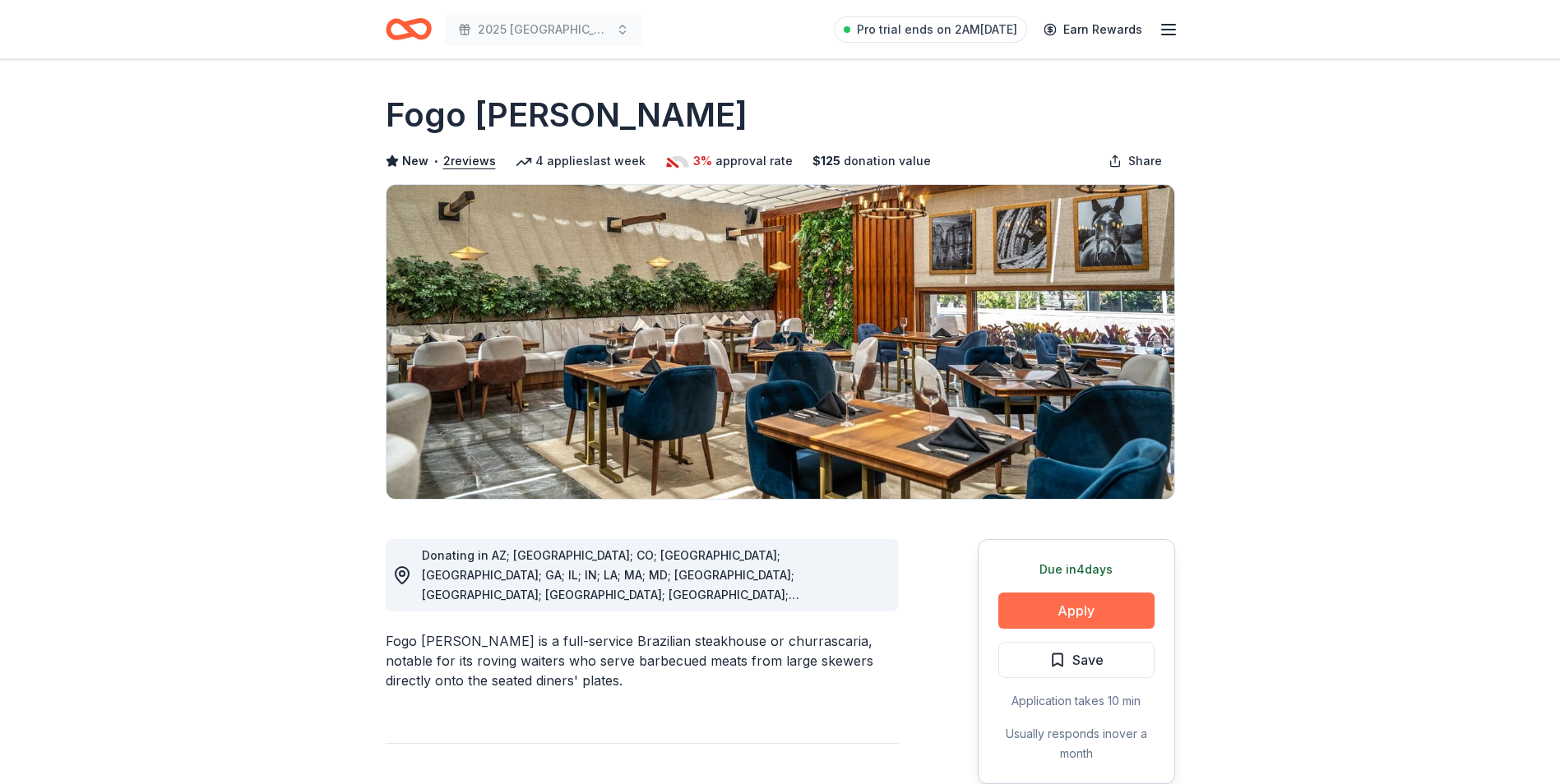
click at [1066, 614] on button "Apply" at bounding box center [1076, 611] width 156 height 36
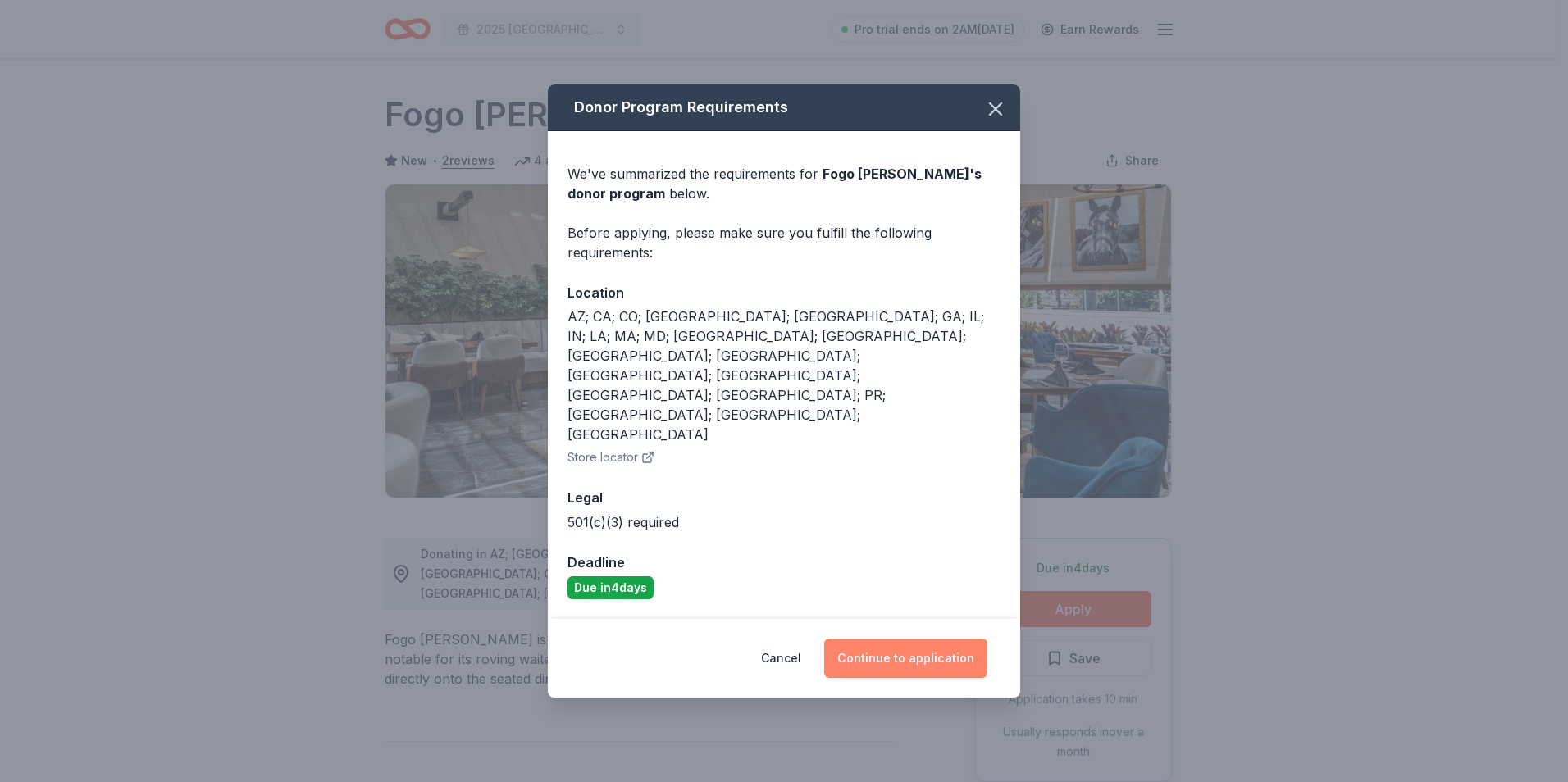
click at [916, 638] on button "Continue to application" at bounding box center [905, 658] width 163 height 39
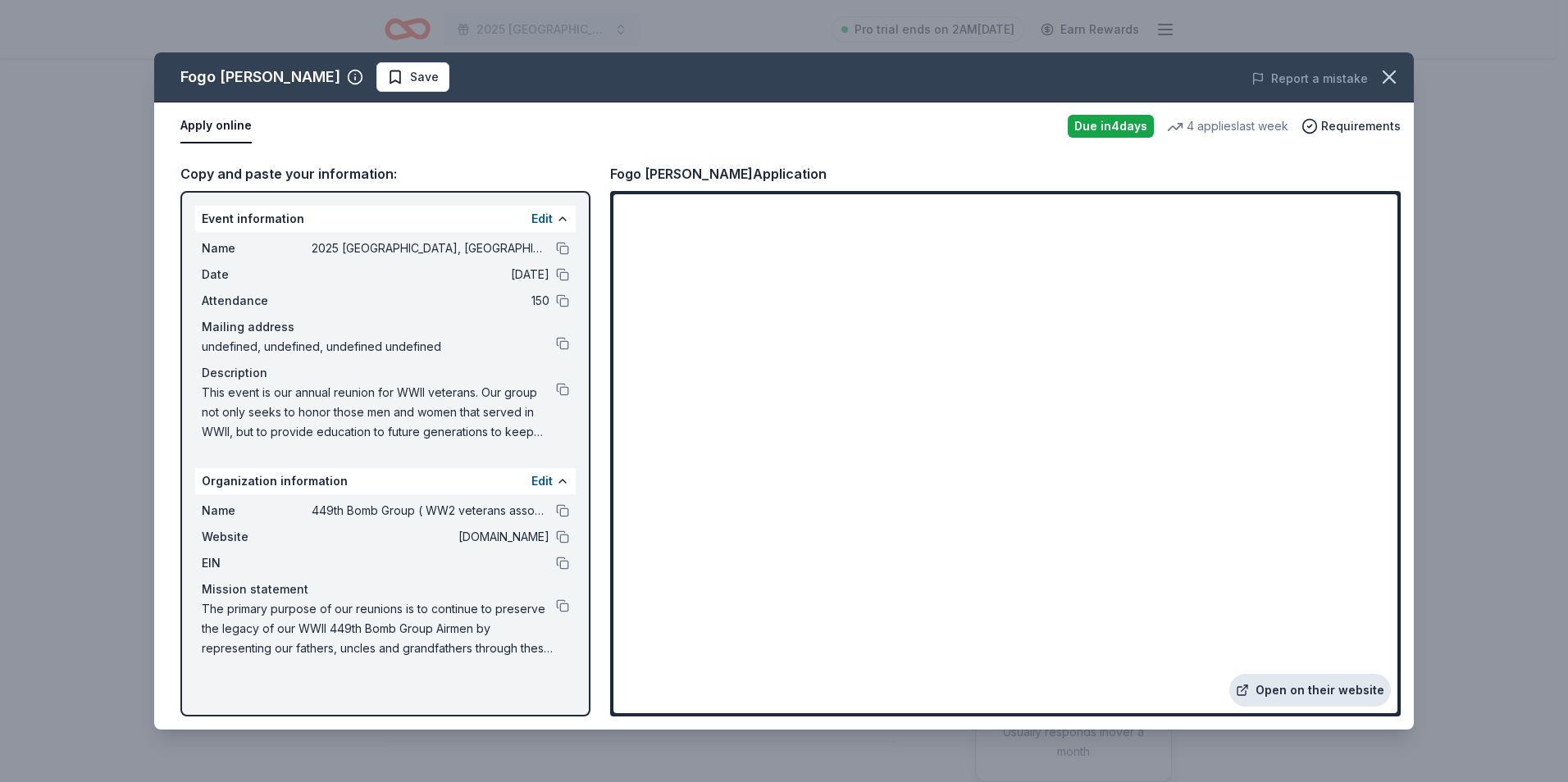
click at [1323, 683] on link "Open on their website" at bounding box center [1309, 690] width 161 height 33
click at [410, 72] on span "Save" at bounding box center [423, 77] width 28 height 20
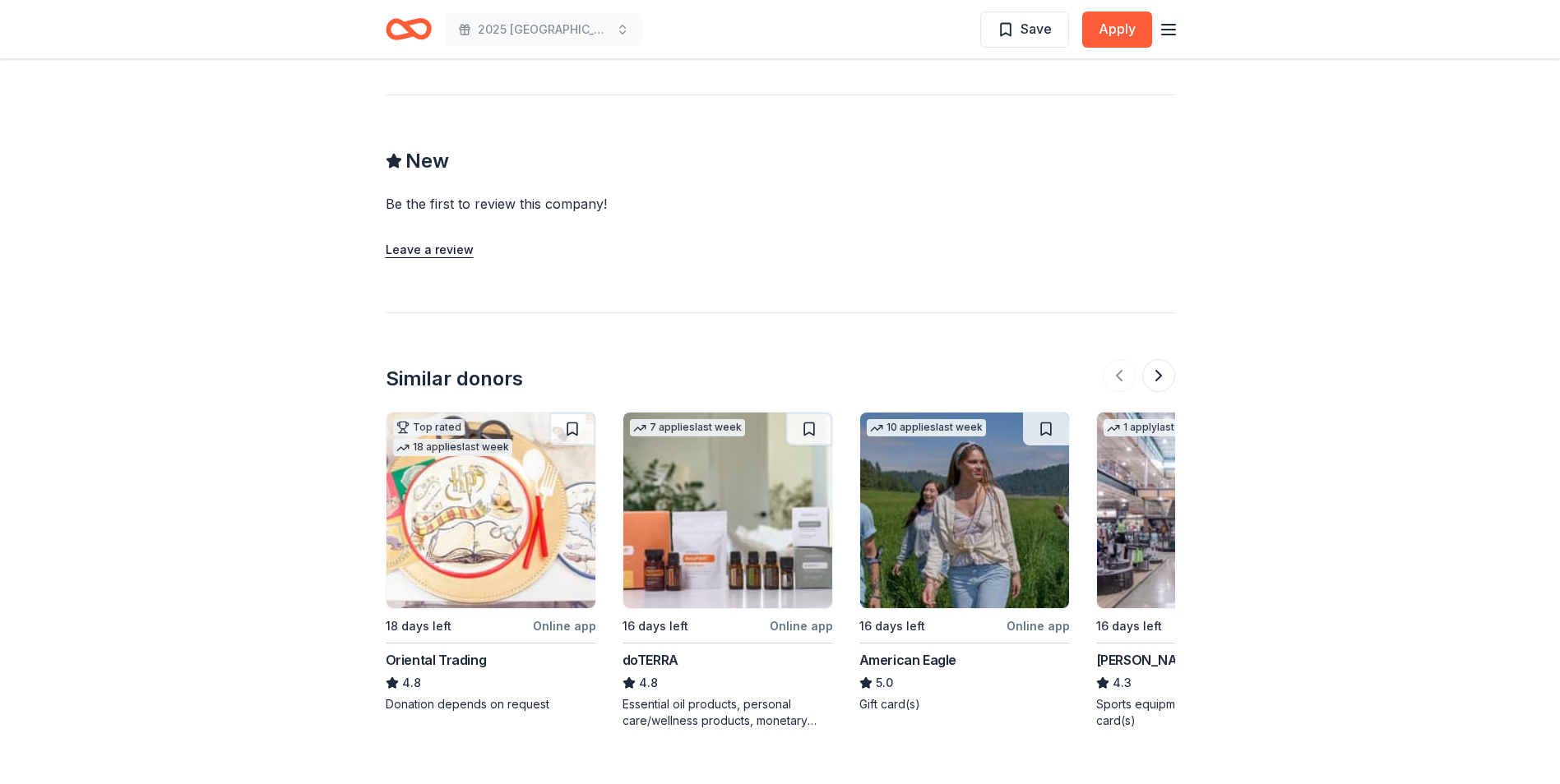
scroll to position [1643, 0]
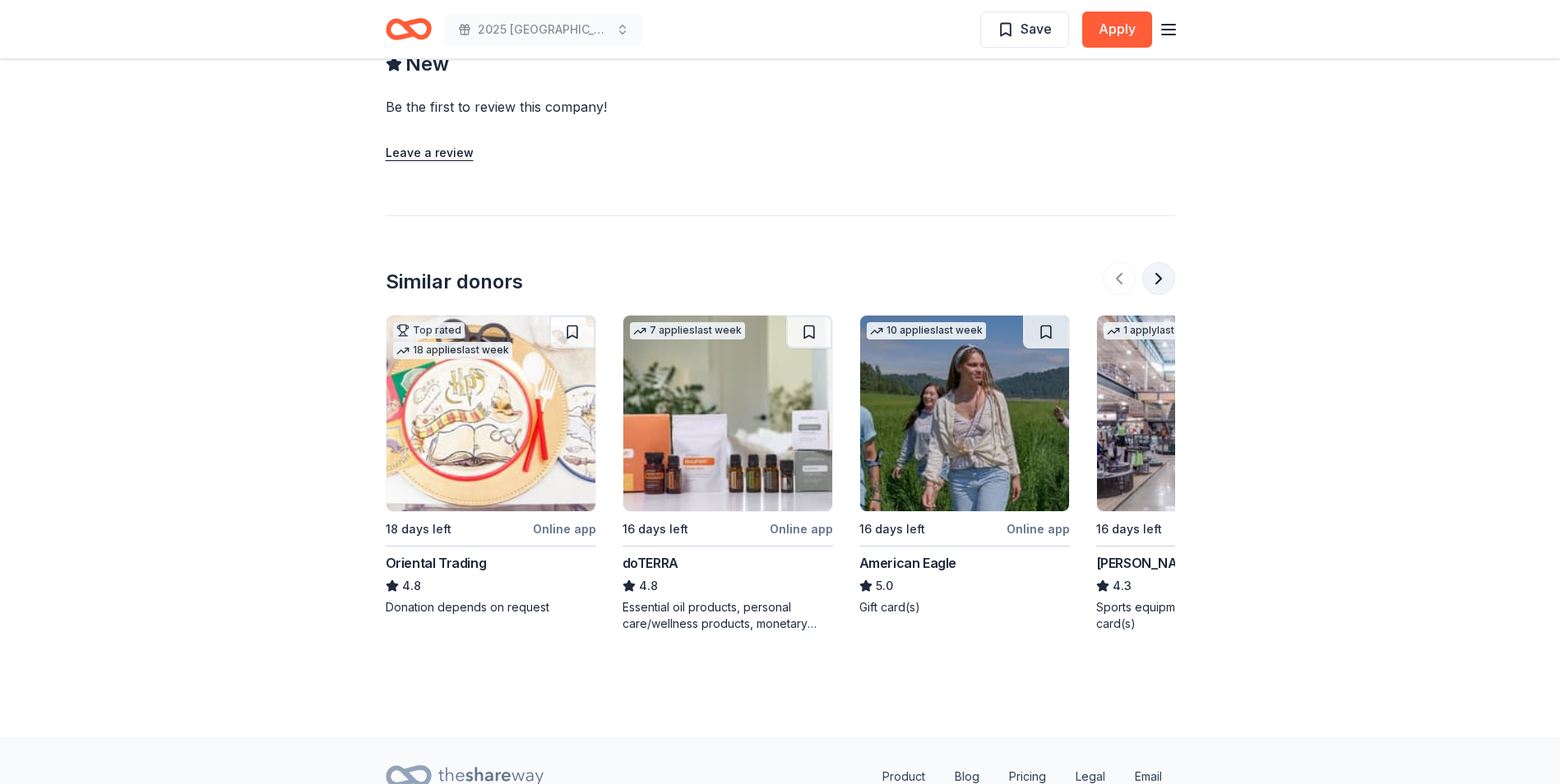
click at [1156, 284] on button at bounding box center [1159, 279] width 33 height 33
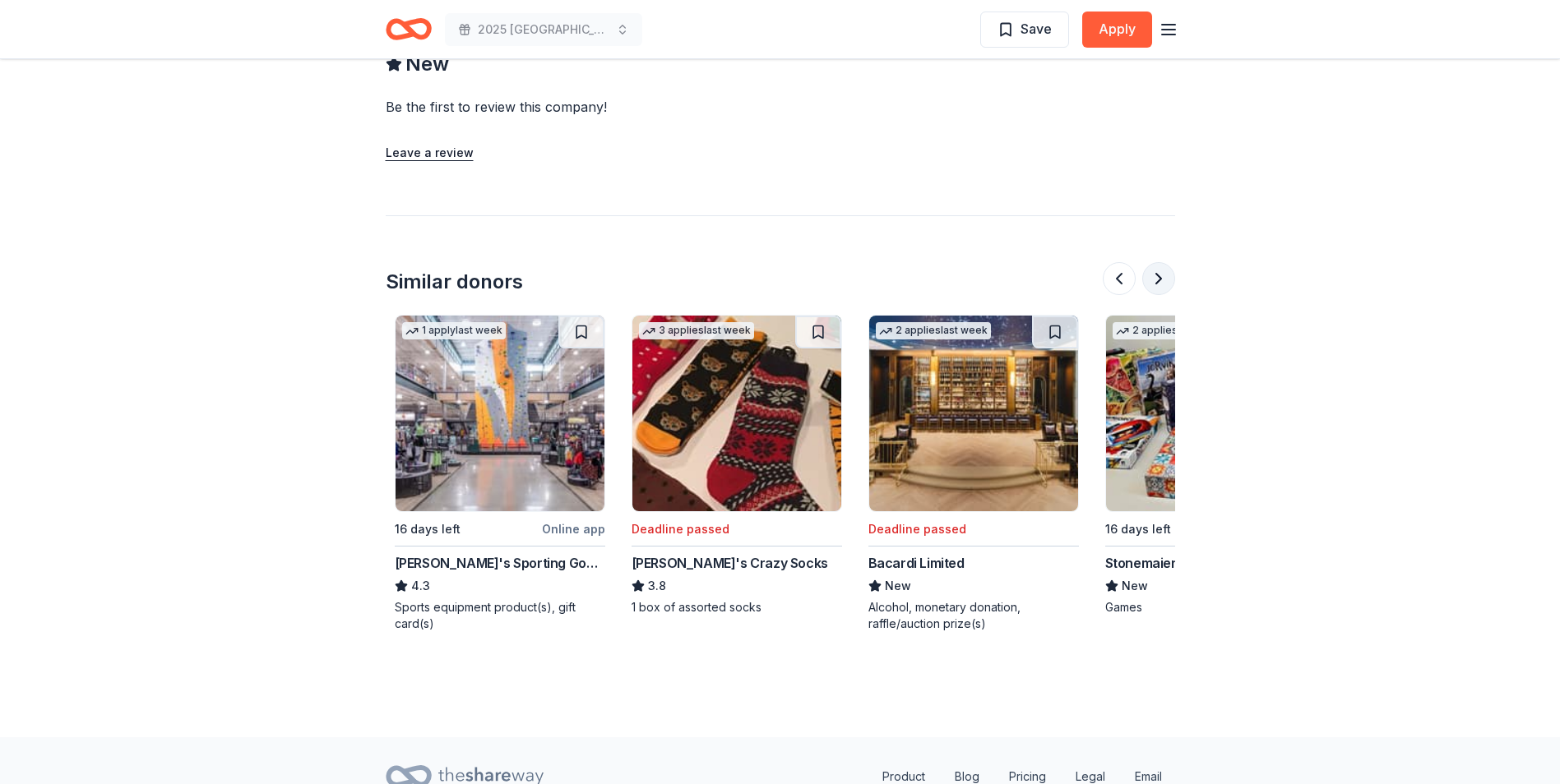
scroll to position [0, 711]
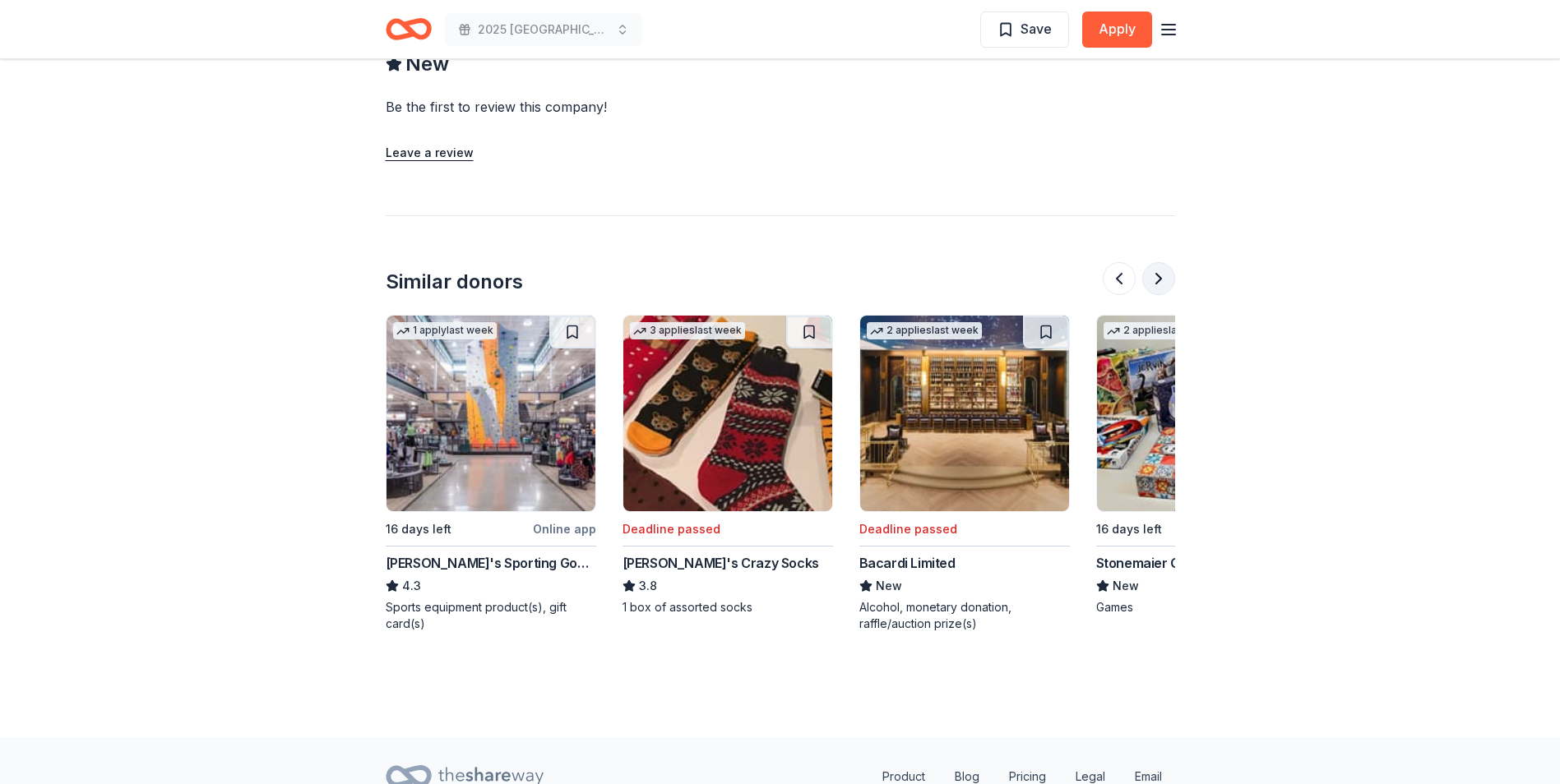
click at [1156, 284] on button at bounding box center [1159, 279] width 33 height 33
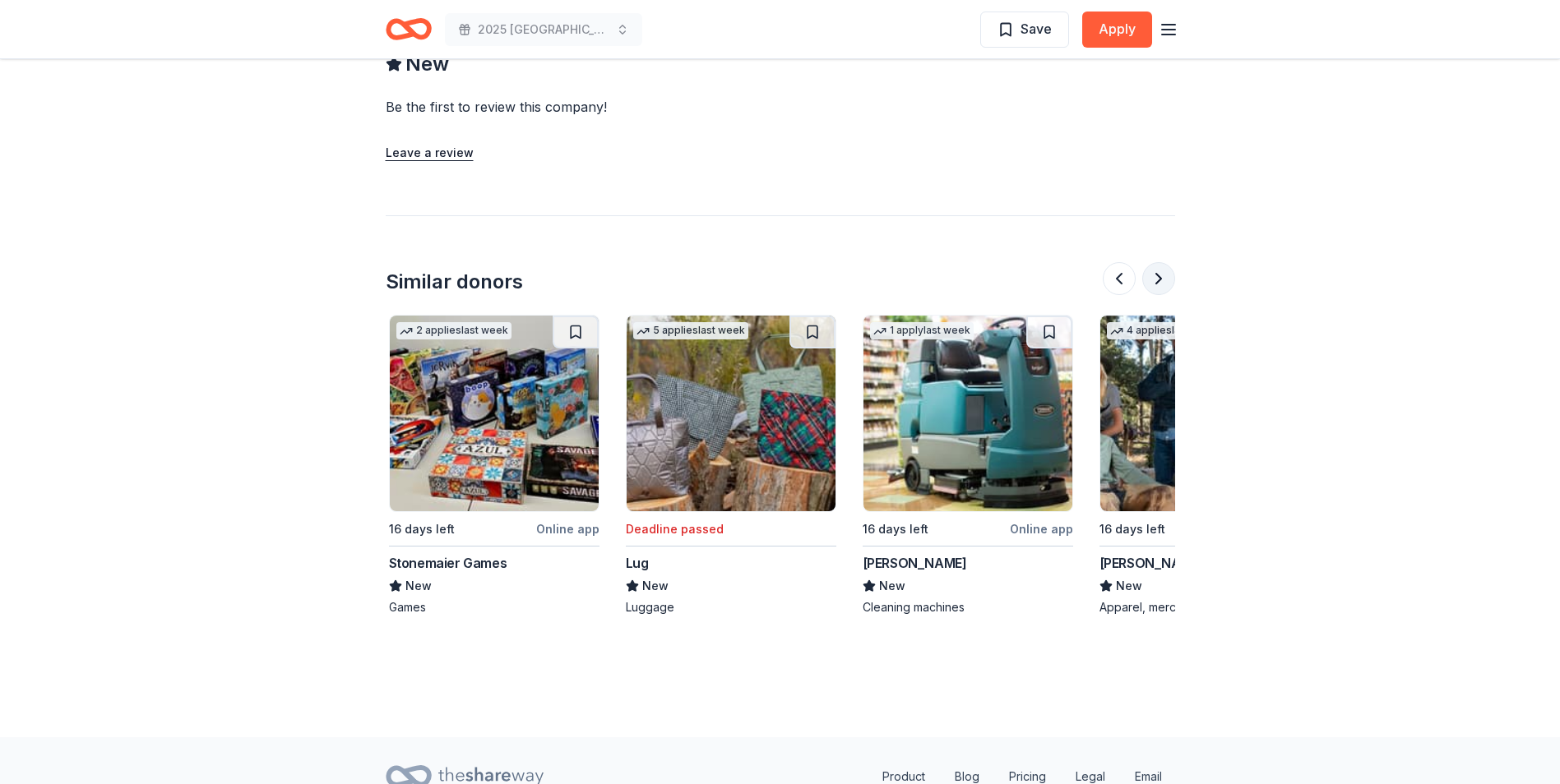
scroll to position [0, 1421]
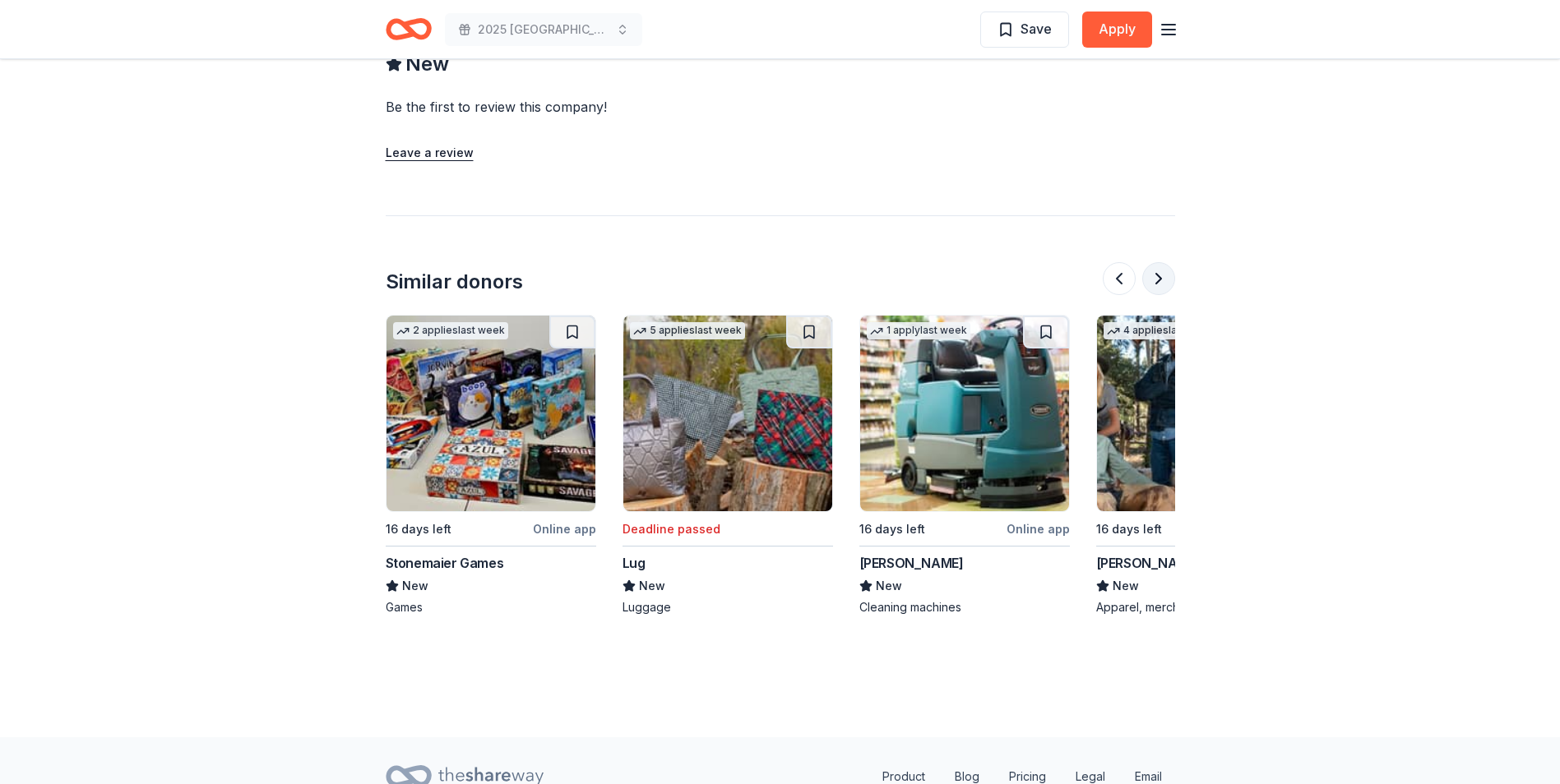
click at [1156, 284] on button at bounding box center [1159, 279] width 33 height 33
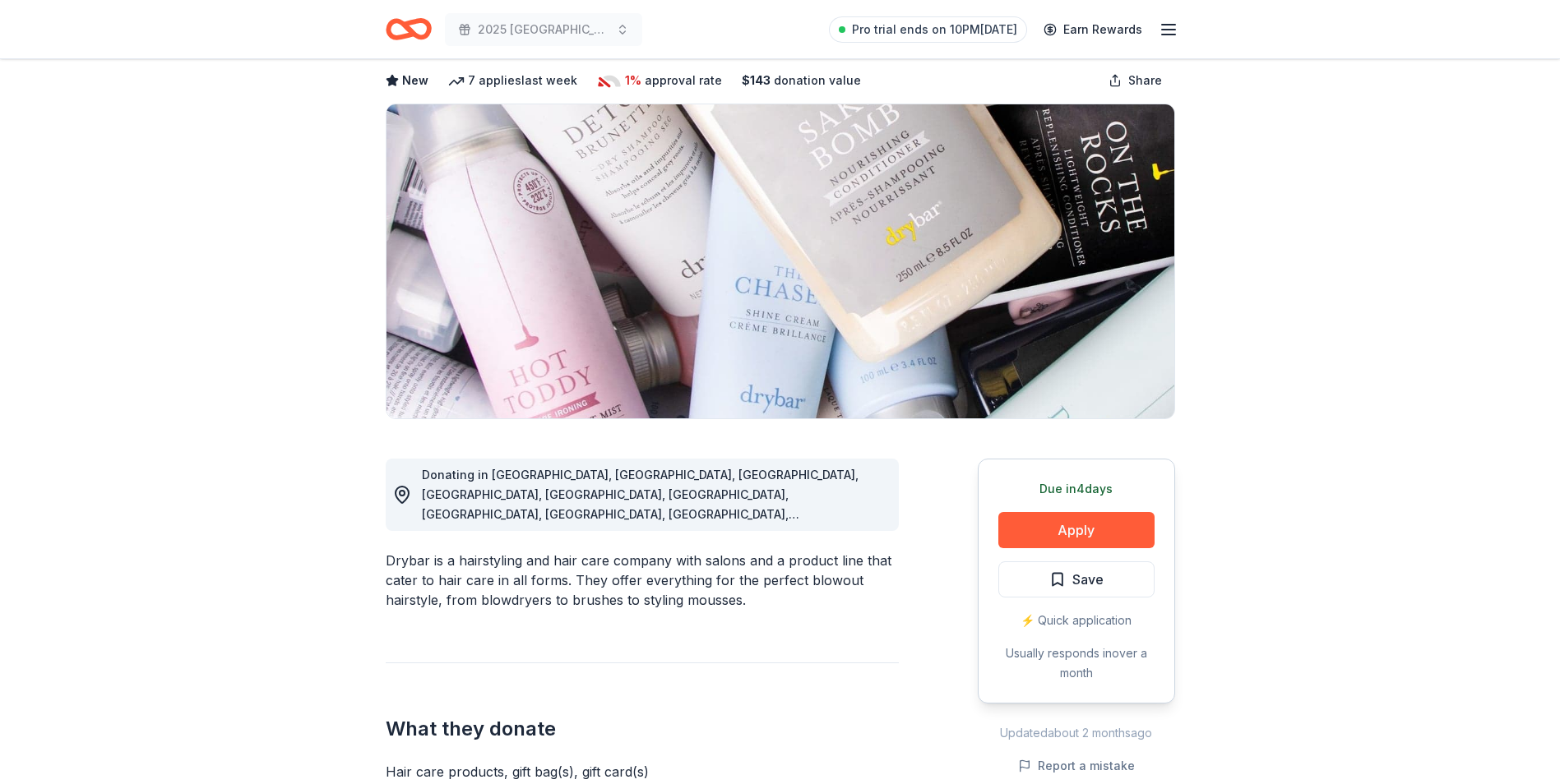
scroll to position [0, 0]
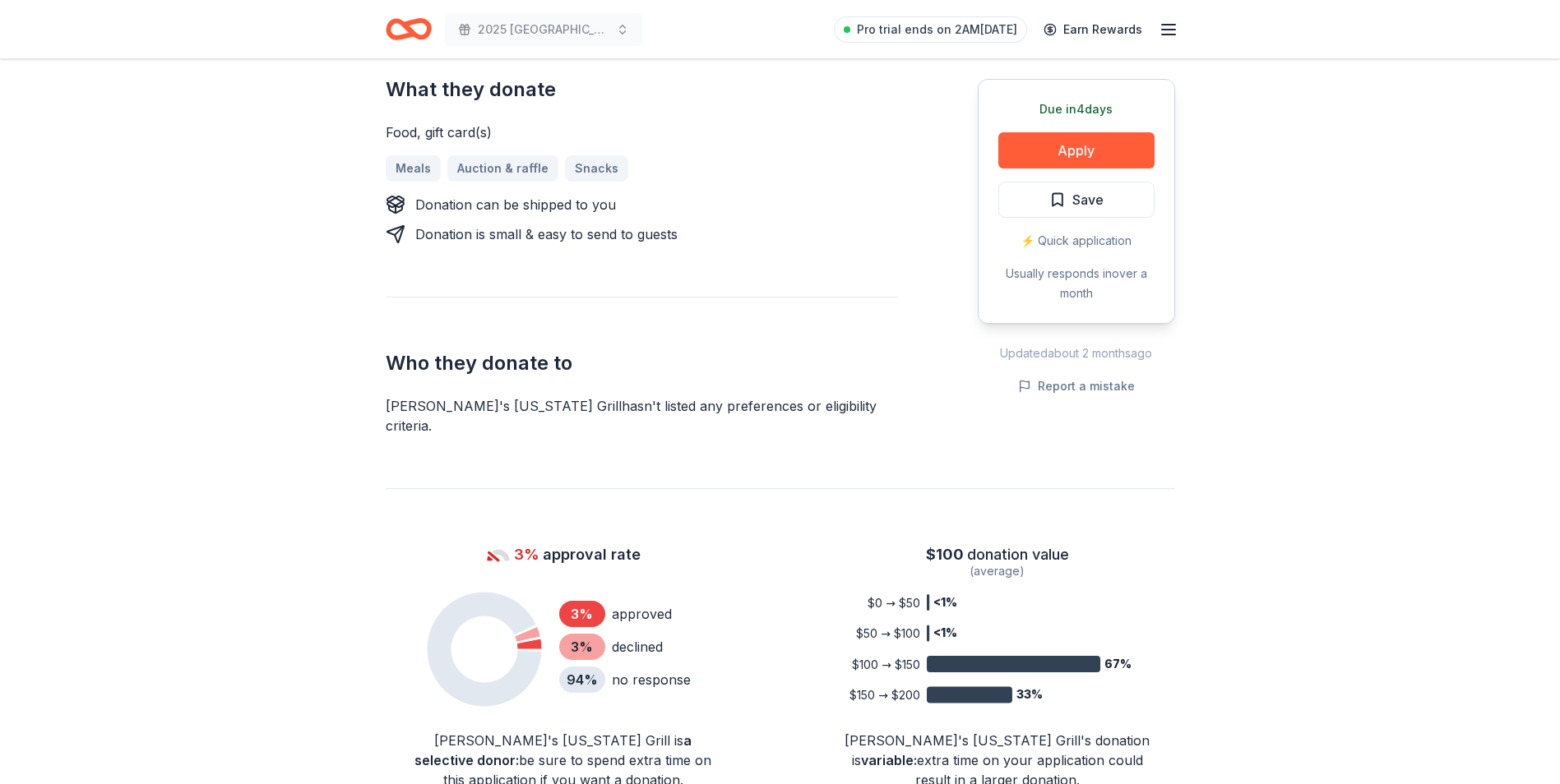
scroll to position [247, 0]
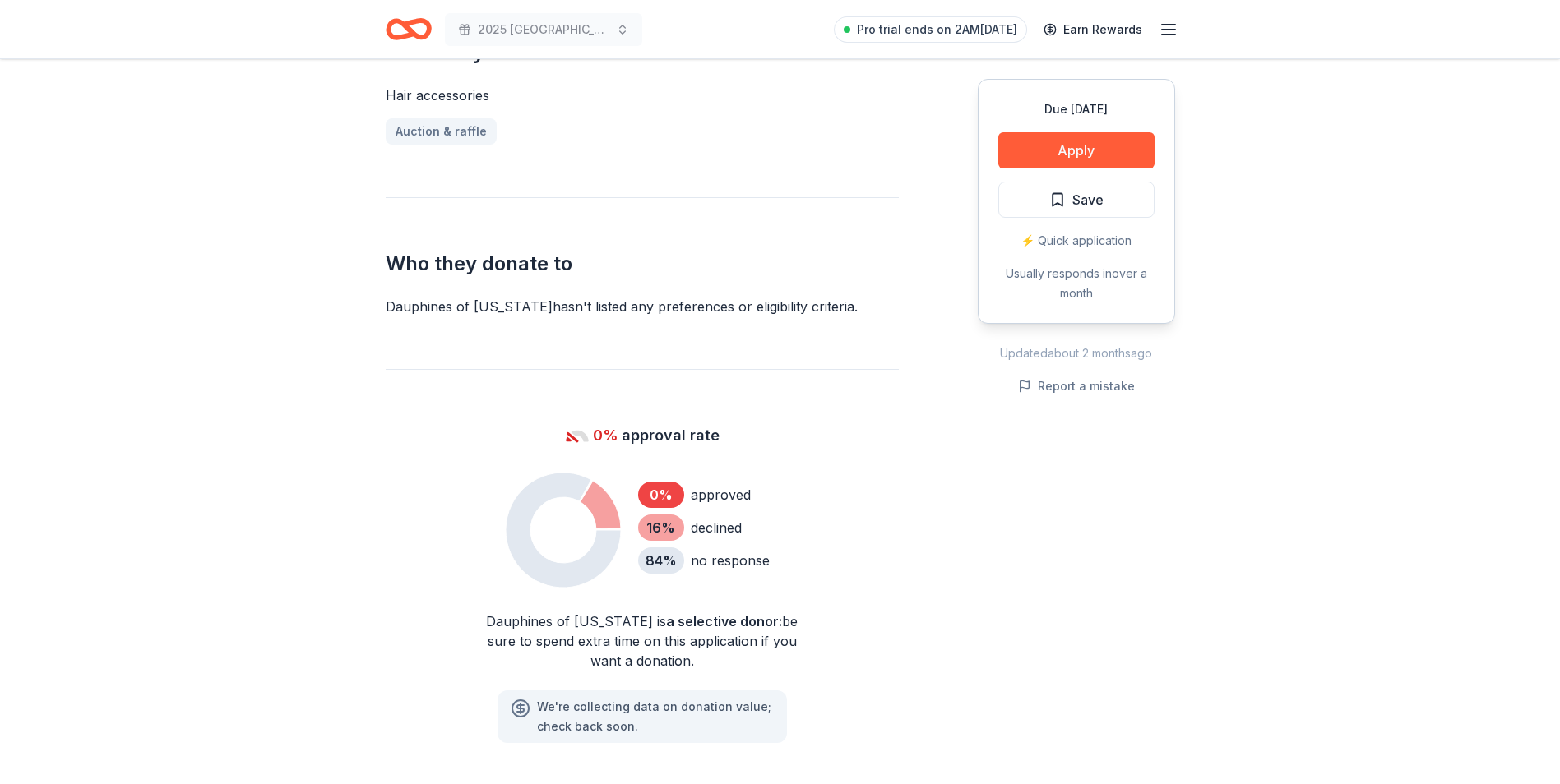
scroll to position [740, 0]
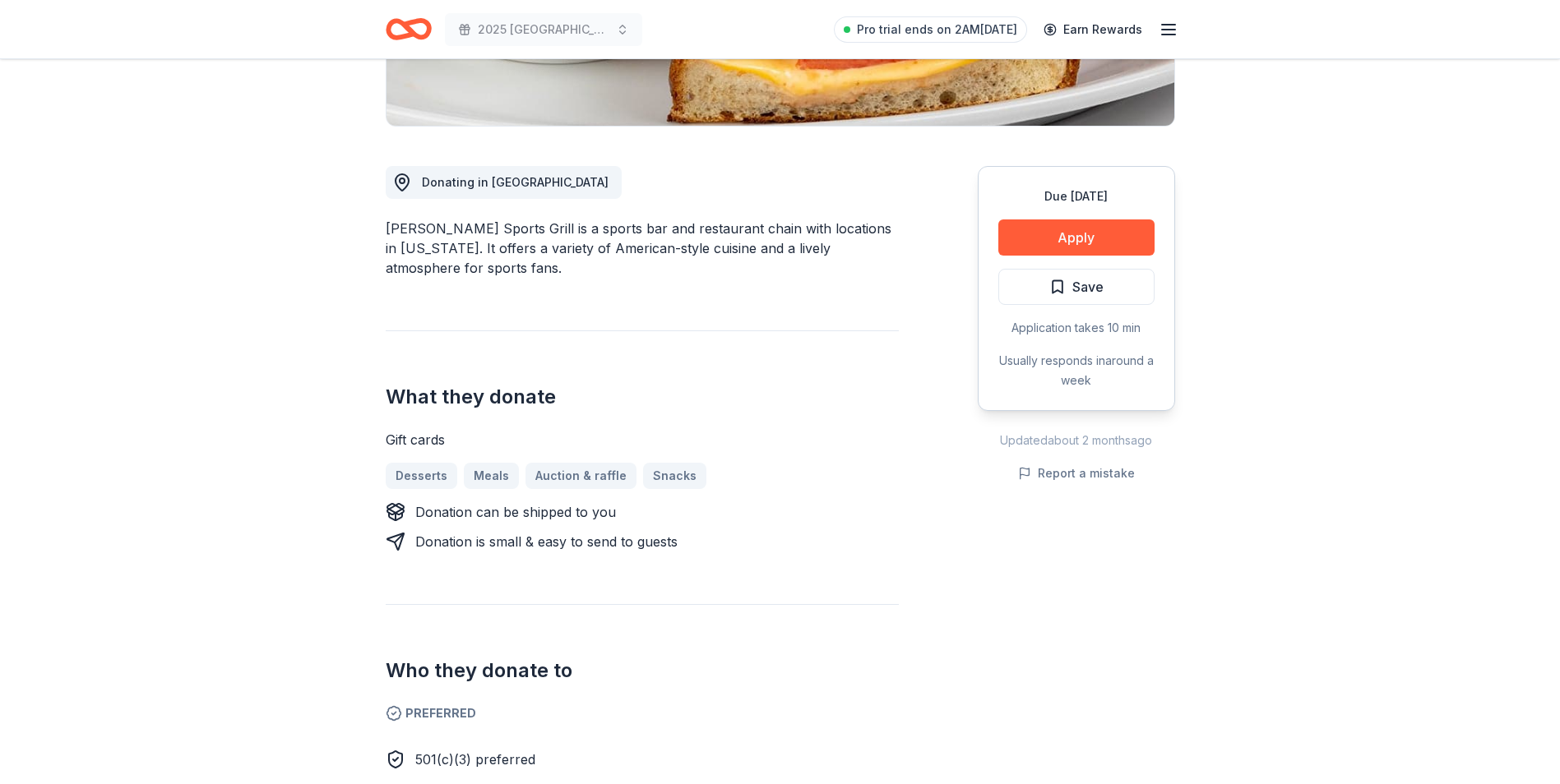
scroll to position [411, 0]
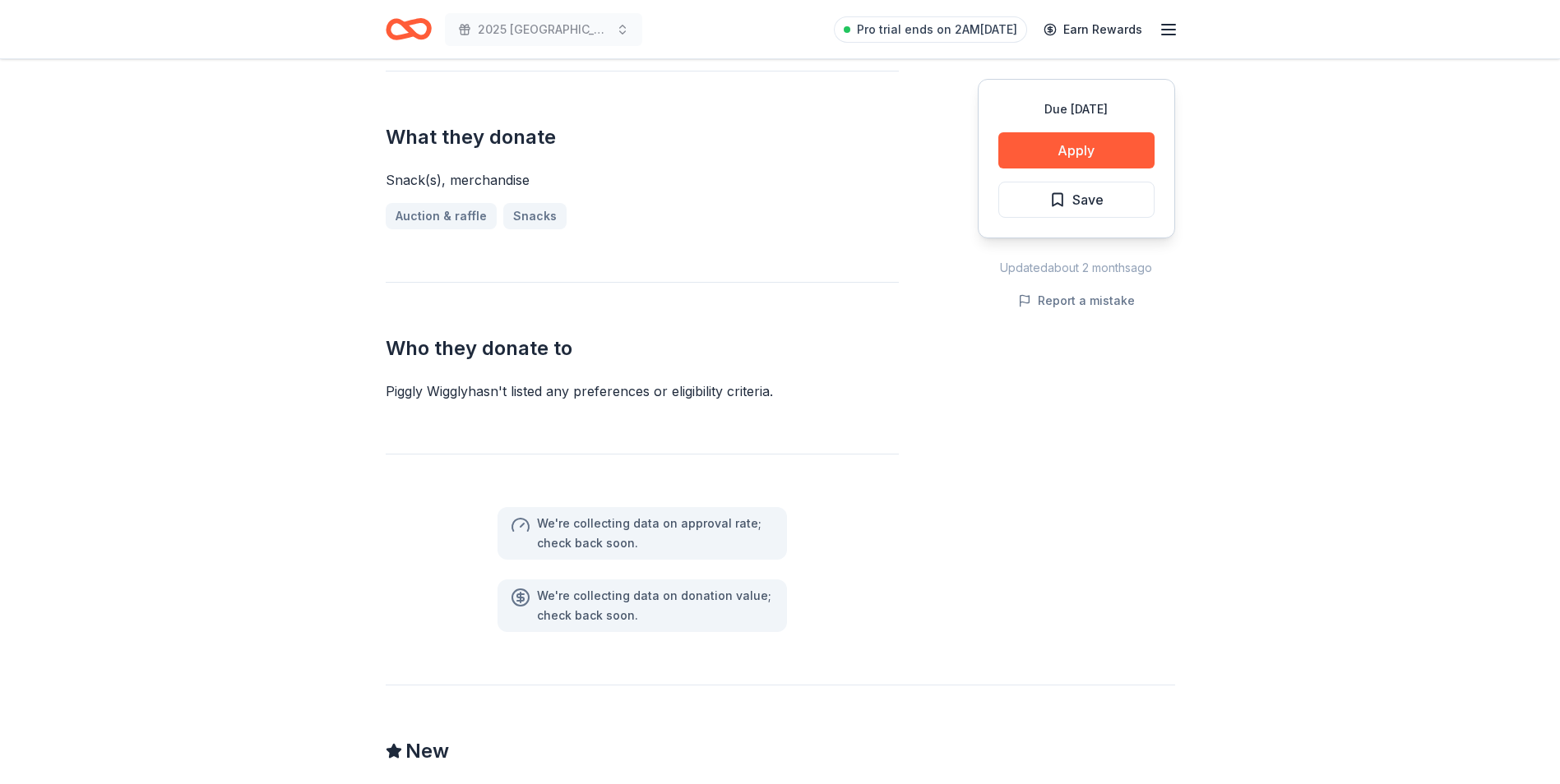
scroll to position [822, 0]
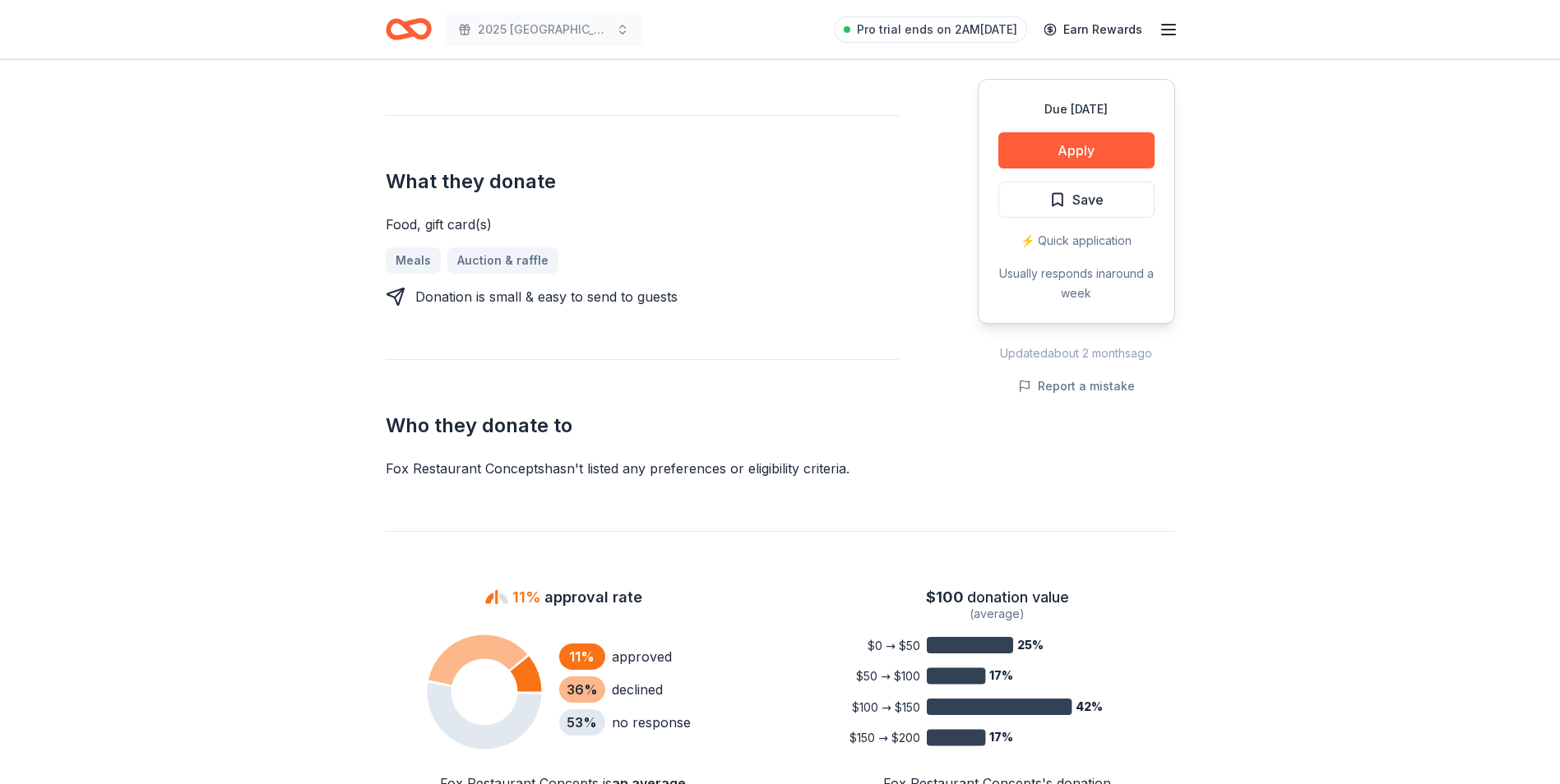
scroll to position [658, 0]
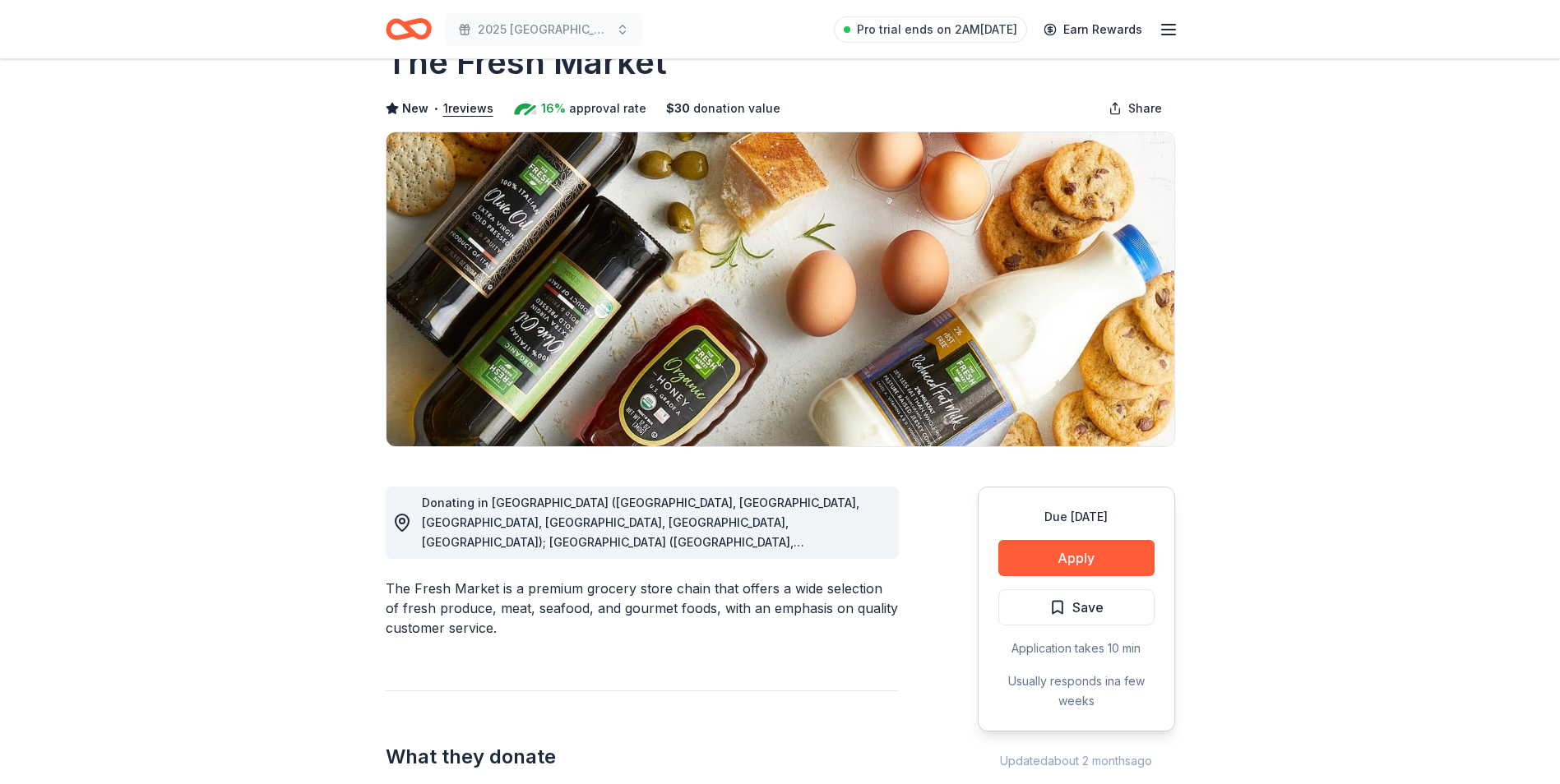
scroll to position [82, 0]
